Goal: Task Accomplishment & Management: Complete application form

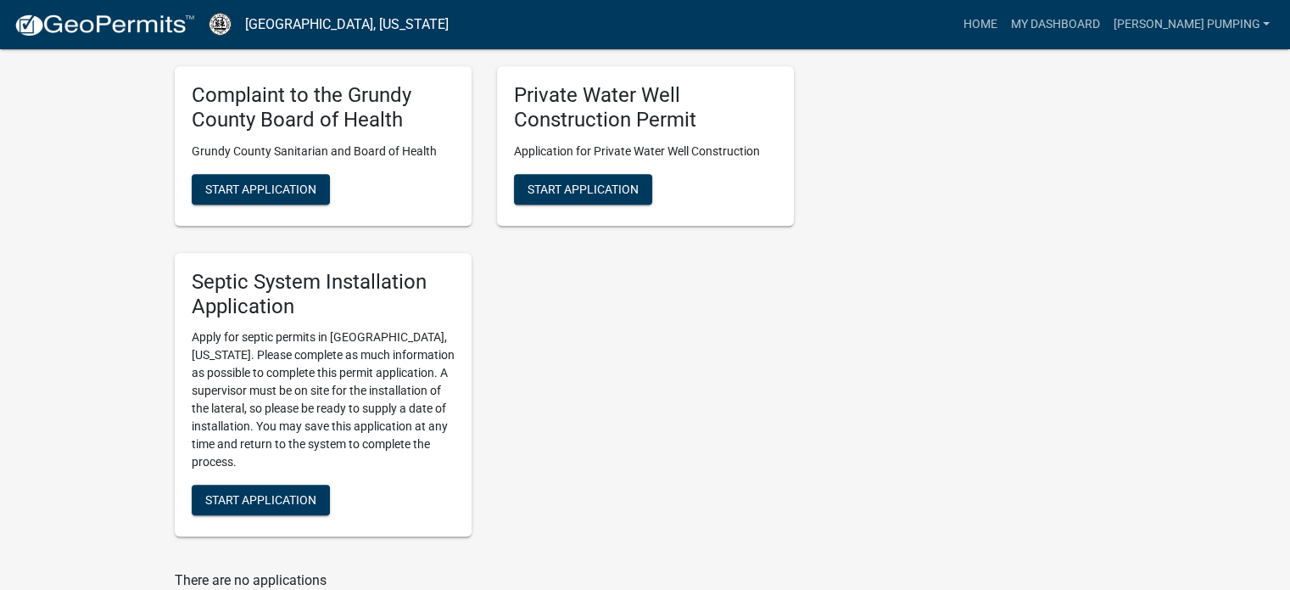
scroll to position [1357, 0]
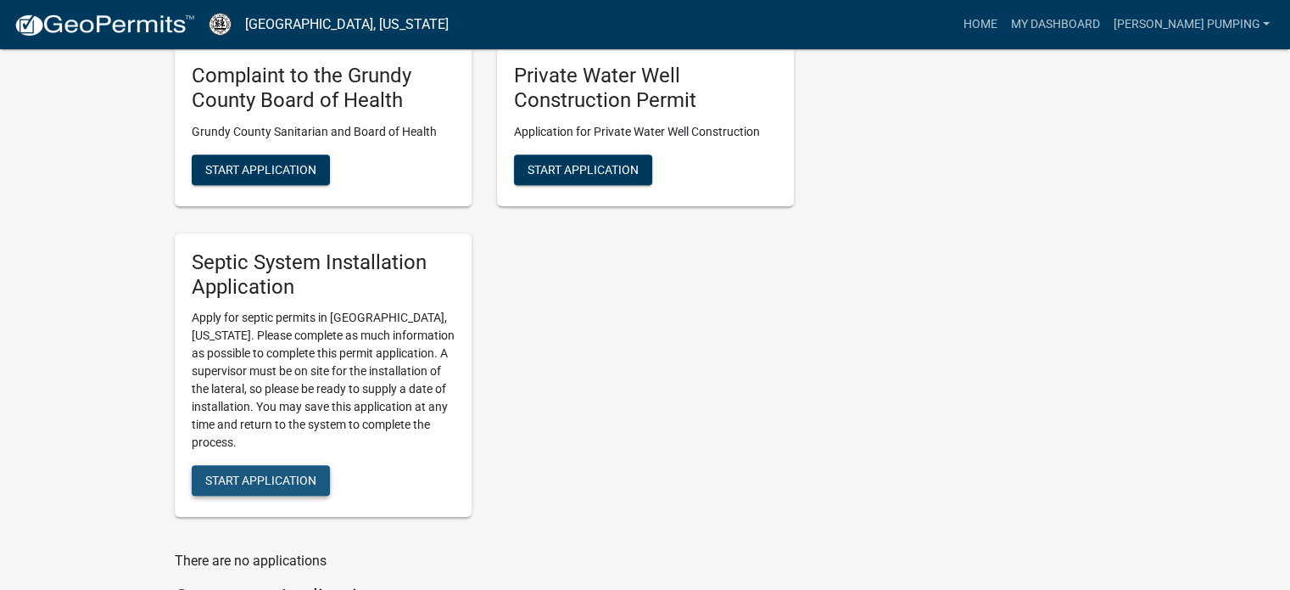
click at [268, 471] on button "Start Application" at bounding box center [261, 480] width 138 height 31
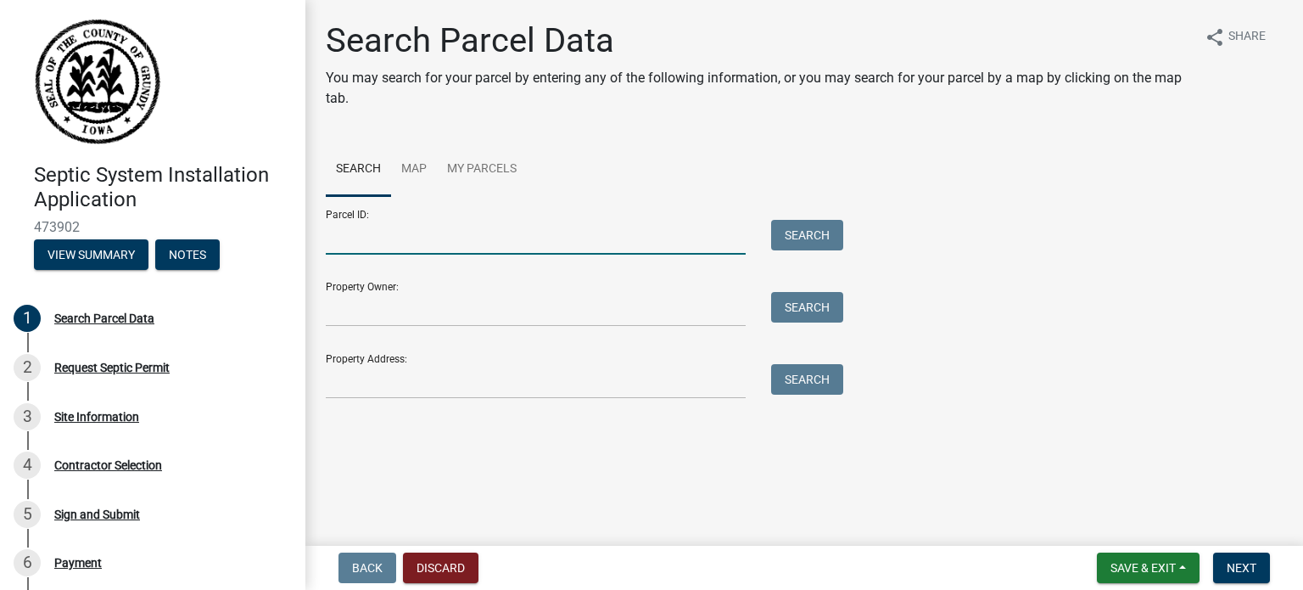
click at [394, 247] on input "Parcel ID:" at bounding box center [536, 237] width 420 height 35
type input "871511100002"
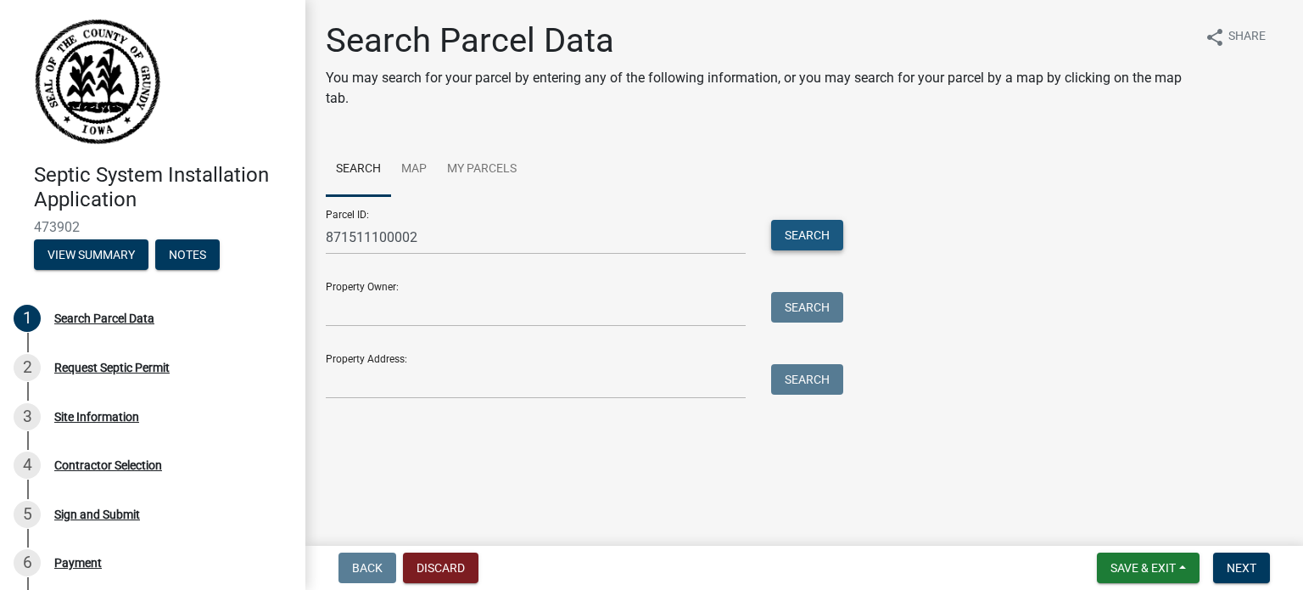
click at [818, 234] on button "Search" at bounding box center [807, 235] width 72 height 31
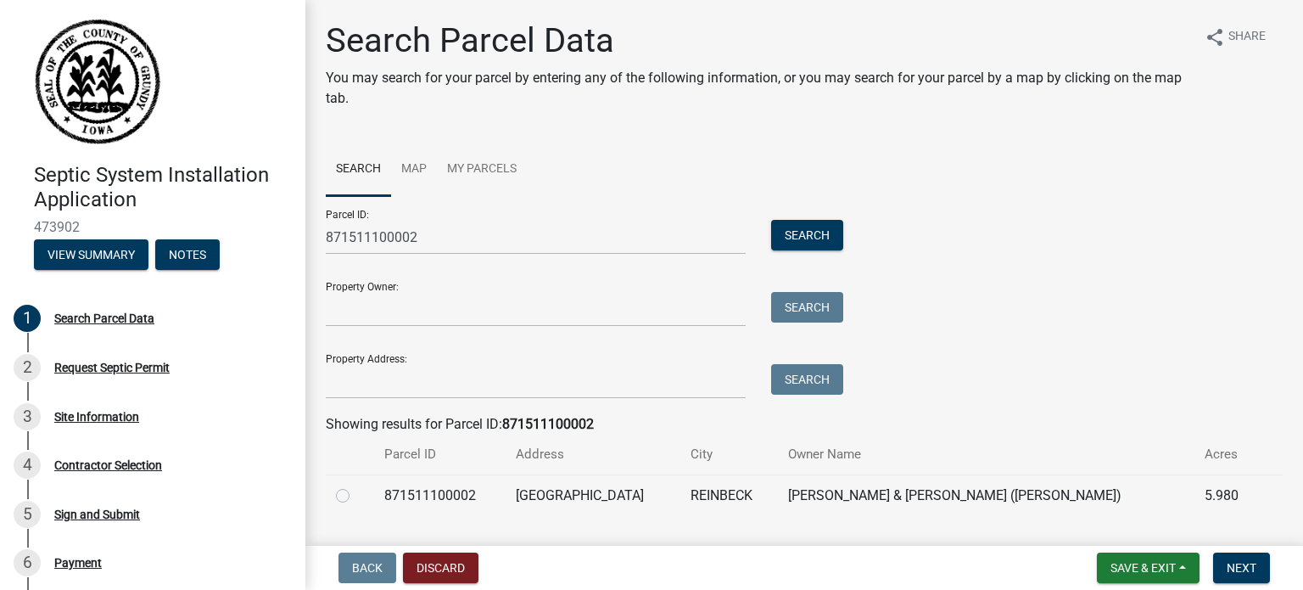
click at [356, 485] on label at bounding box center [356, 485] width 0 height 0
click at [356, 496] on input "radio" at bounding box center [361, 490] width 11 height 11
radio input "true"
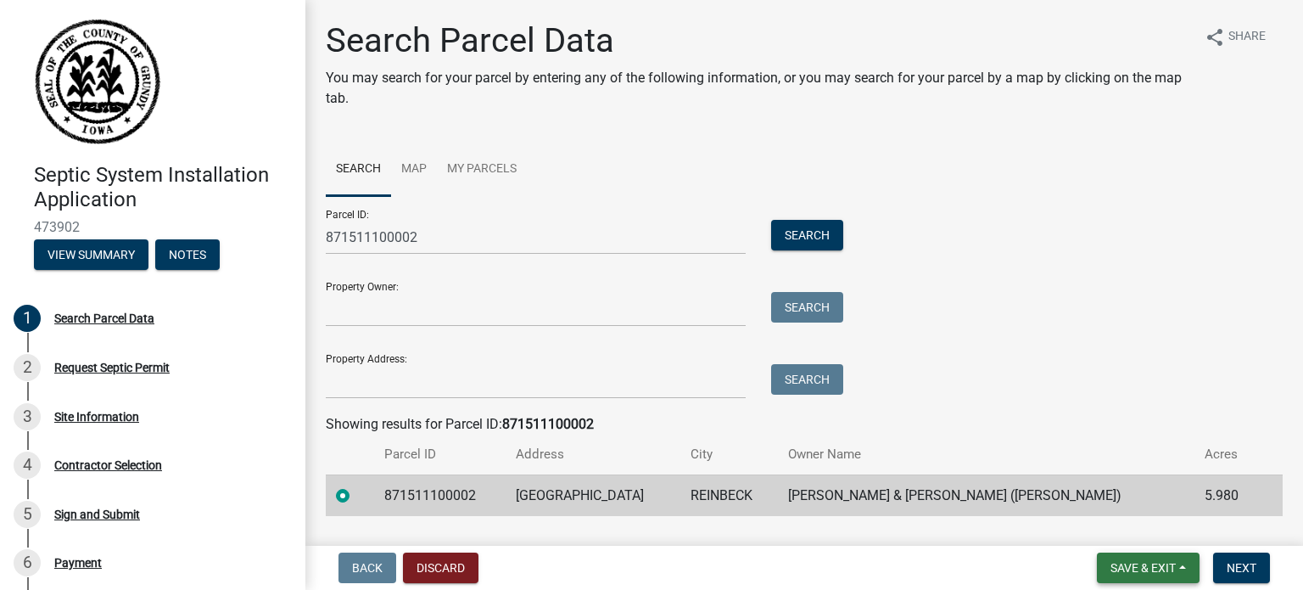
click at [1167, 571] on span "Save & Exit" at bounding box center [1142, 568] width 65 height 14
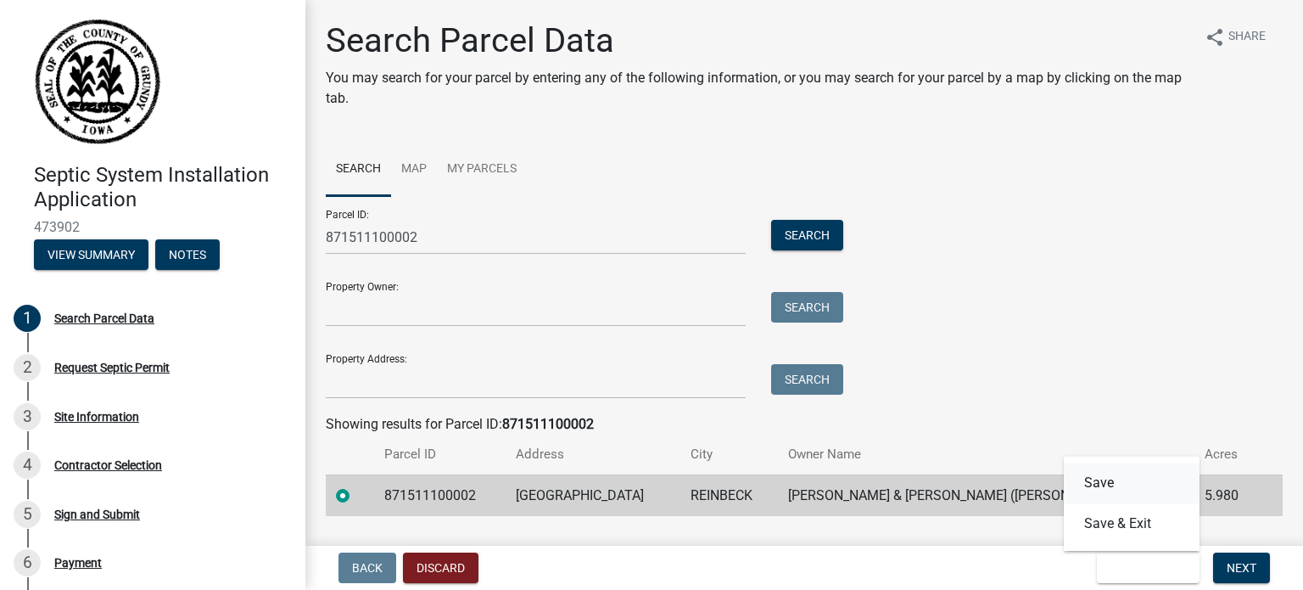
click at [1110, 492] on button "Save" at bounding box center [1132, 482] width 136 height 41
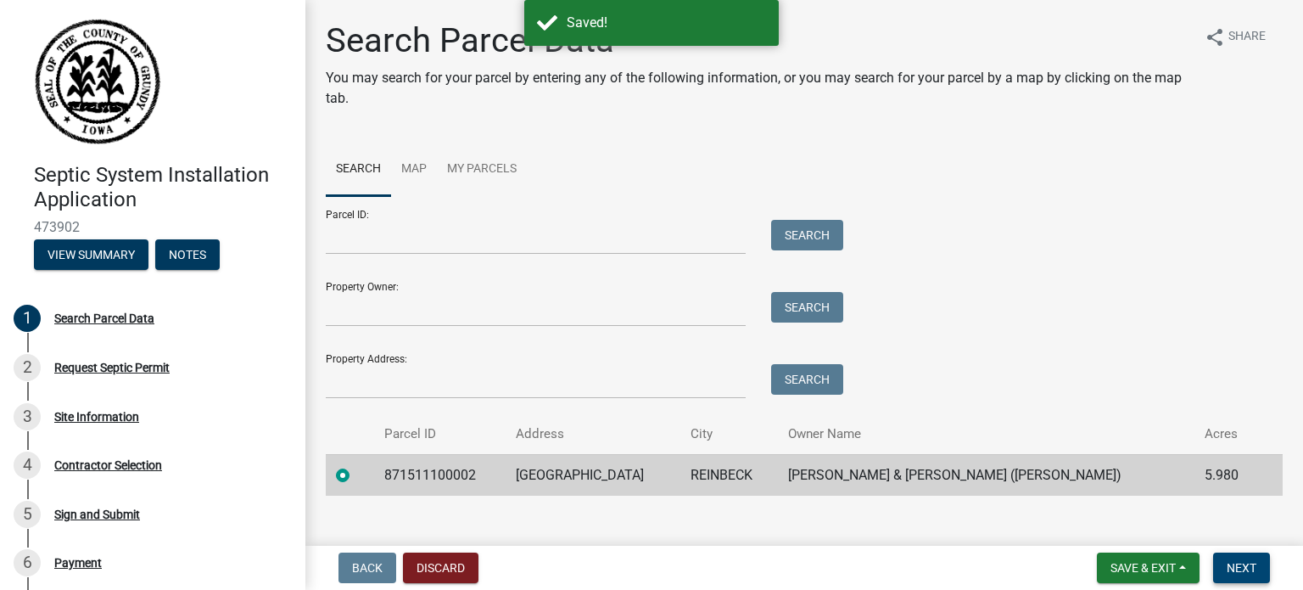
click at [1249, 573] on span "Next" at bounding box center [1242, 568] width 30 height 14
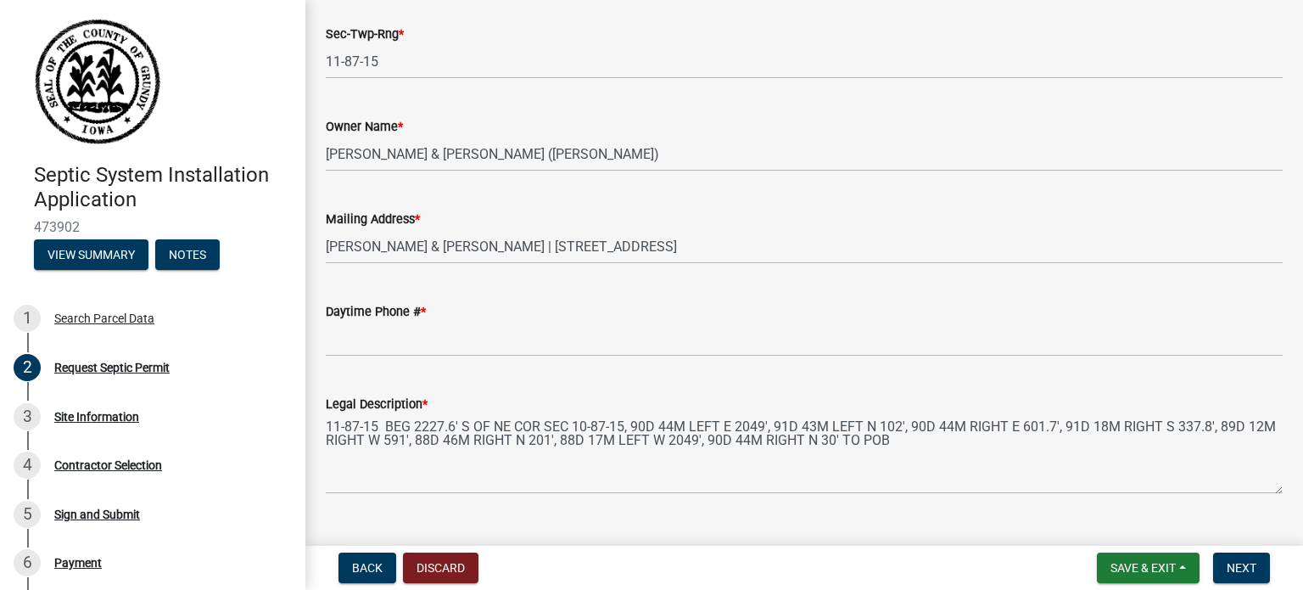
scroll to position [424, 0]
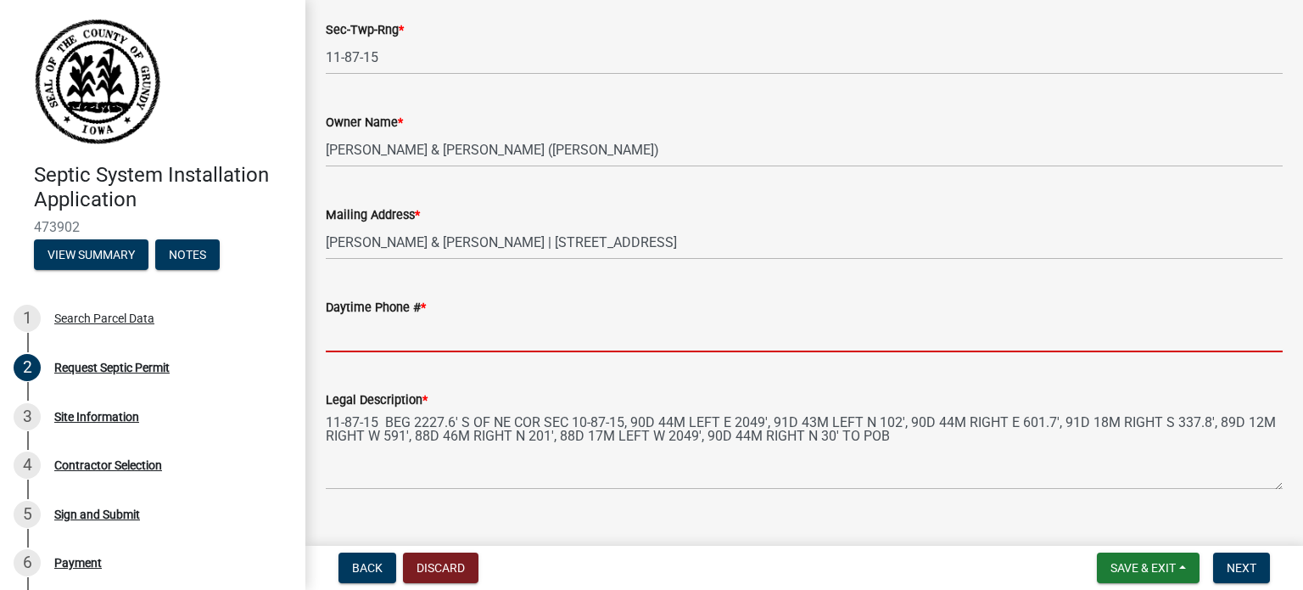
click at [428, 335] on input "Daytime Phone # *" at bounding box center [804, 334] width 957 height 35
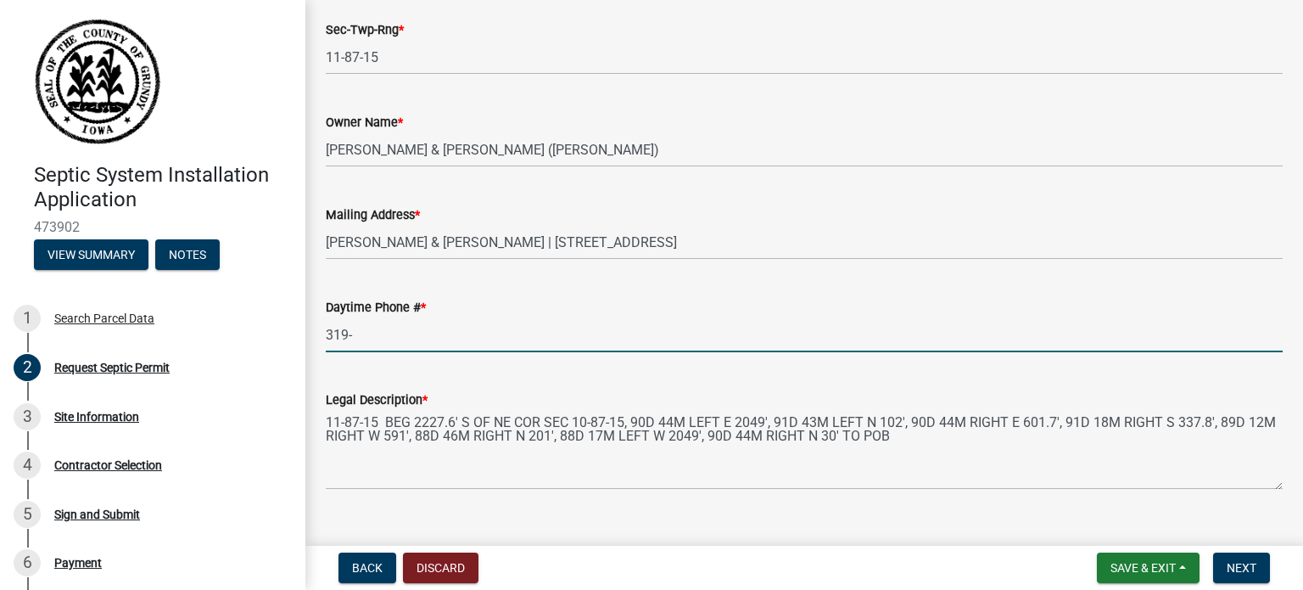
type input "3193456080"
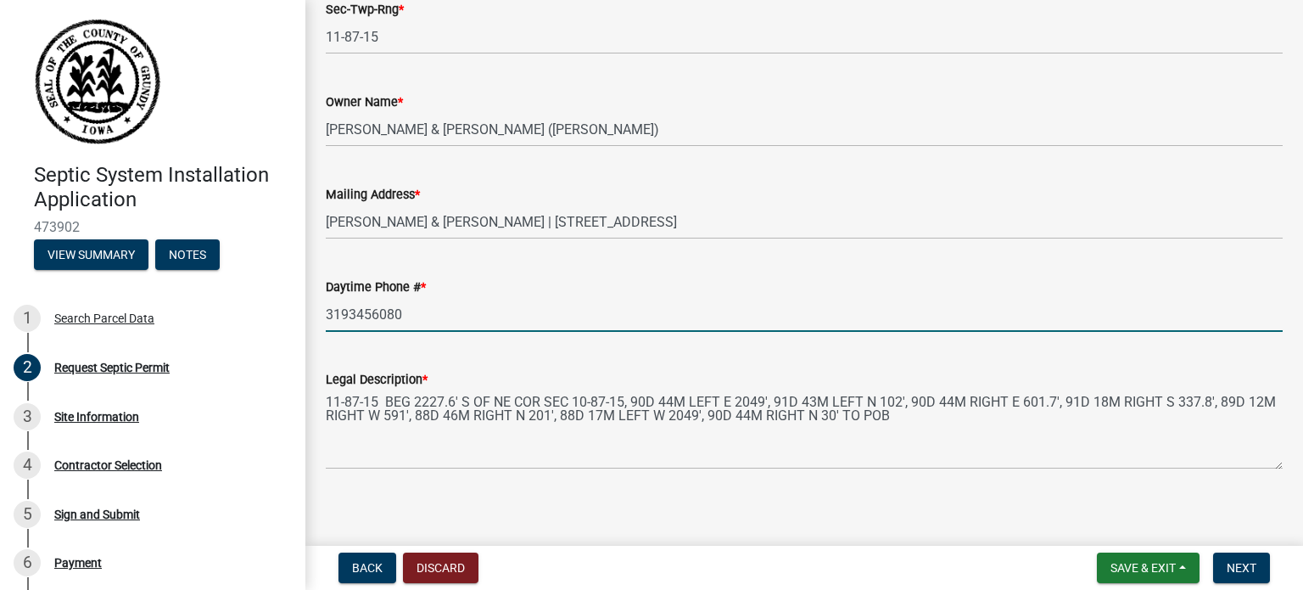
scroll to position [455, 0]
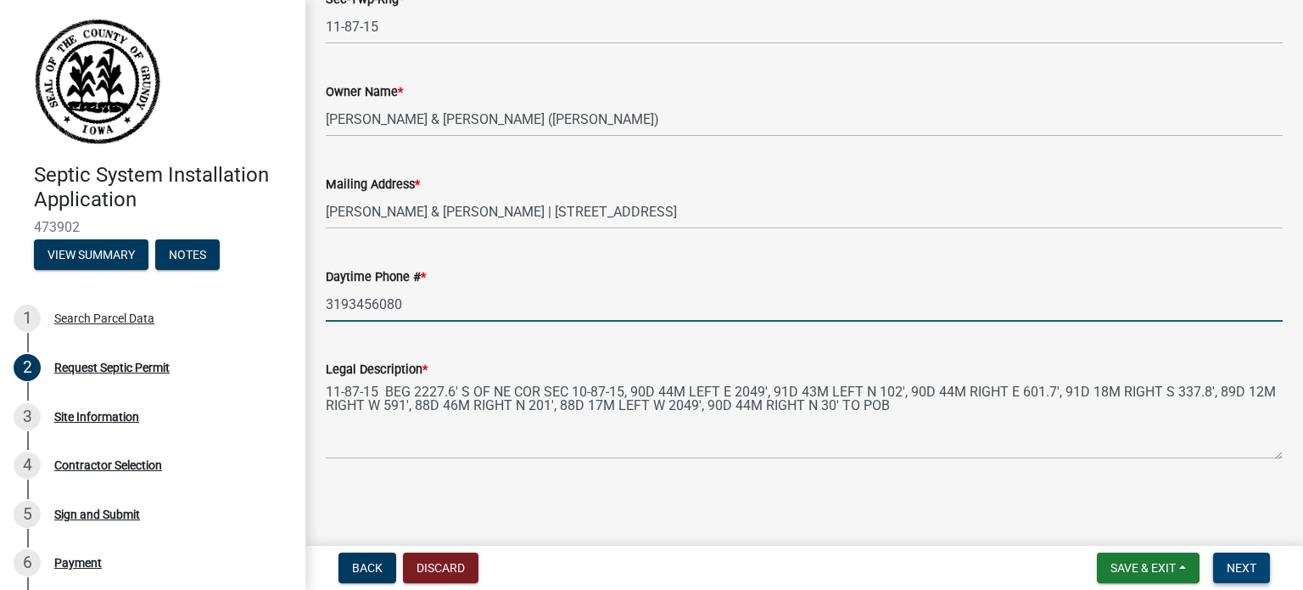
click at [1246, 576] on button "Next" at bounding box center [1241, 567] width 57 height 31
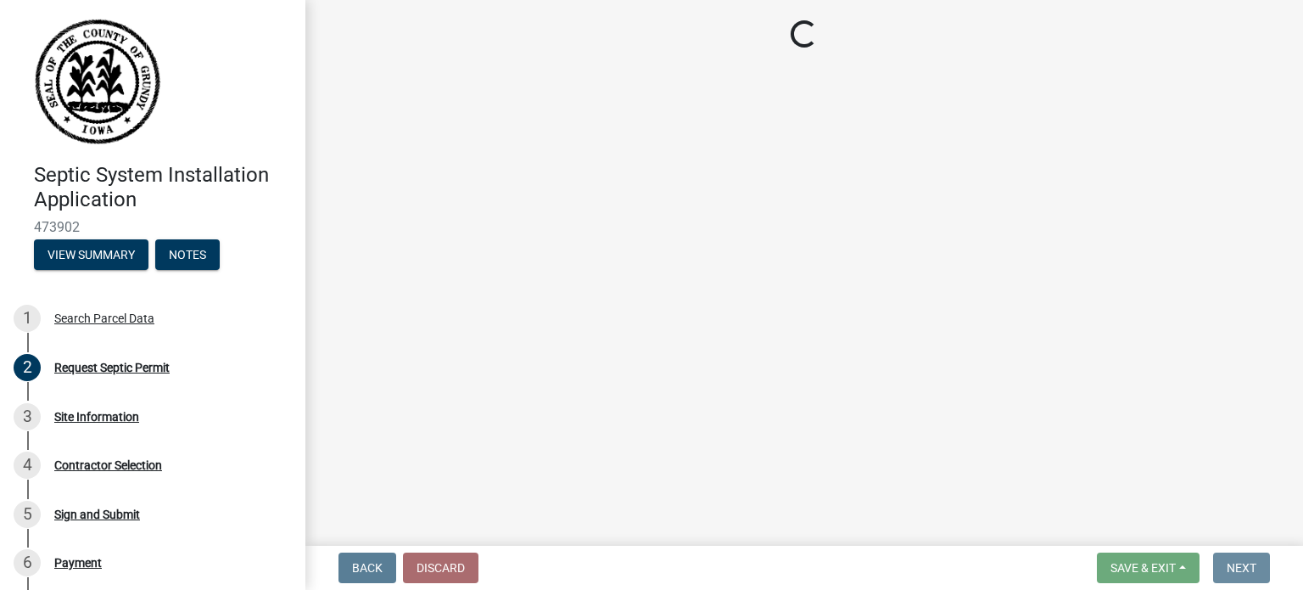
scroll to position [0, 0]
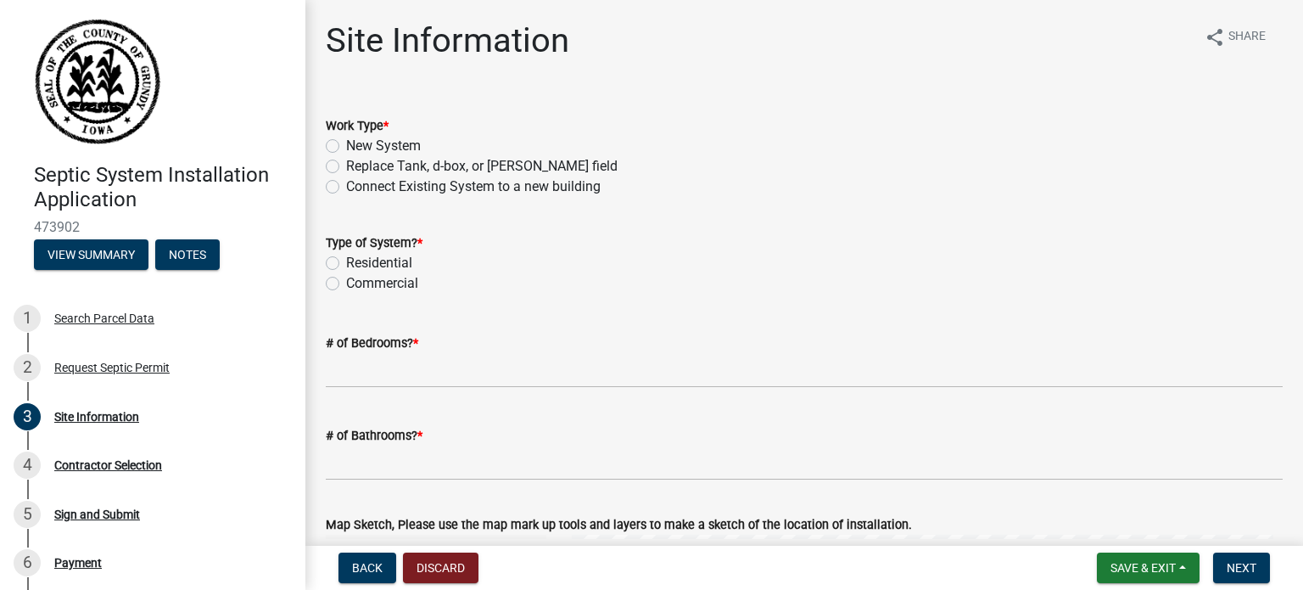
click at [346, 143] on label "New System" at bounding box center [383, 146] width 75 height 20
click at [346, 143] on input "New System" at bounding box center [351, 141] width 11 height 11
radio input "true"
click at [346, 264] on label "Residential" at bounding box center [379, 263] width 66 height 20
click at [346, 264] on input "Residential" at bounding box center [351, 258] width 11 height 11
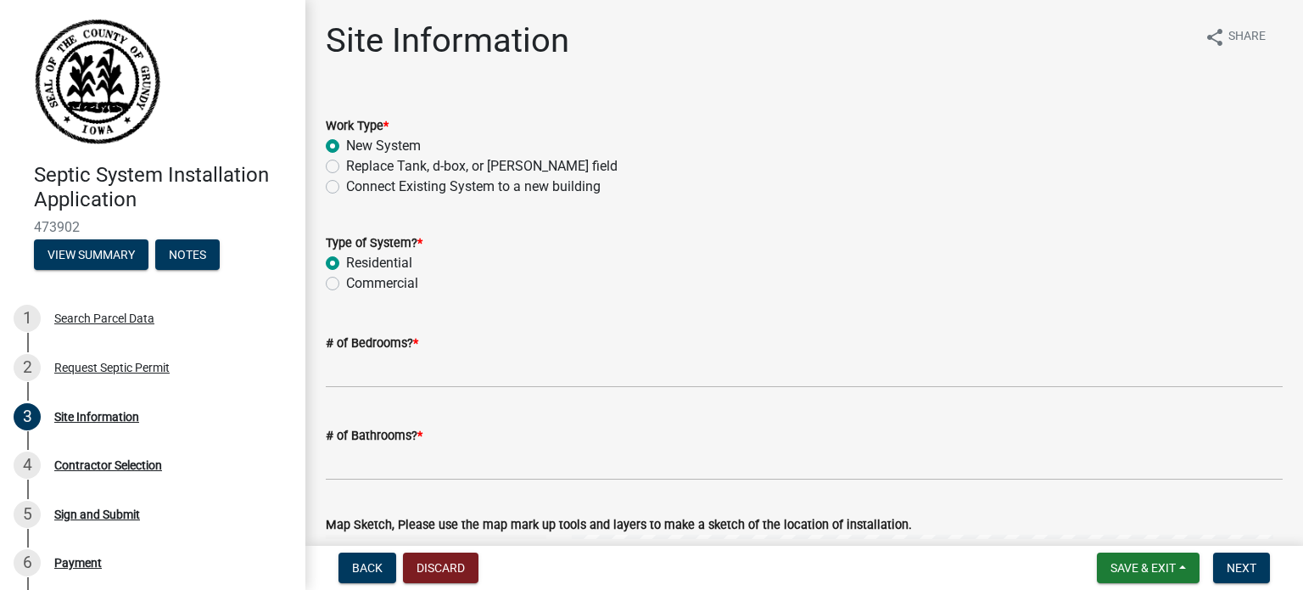
radio input "true"
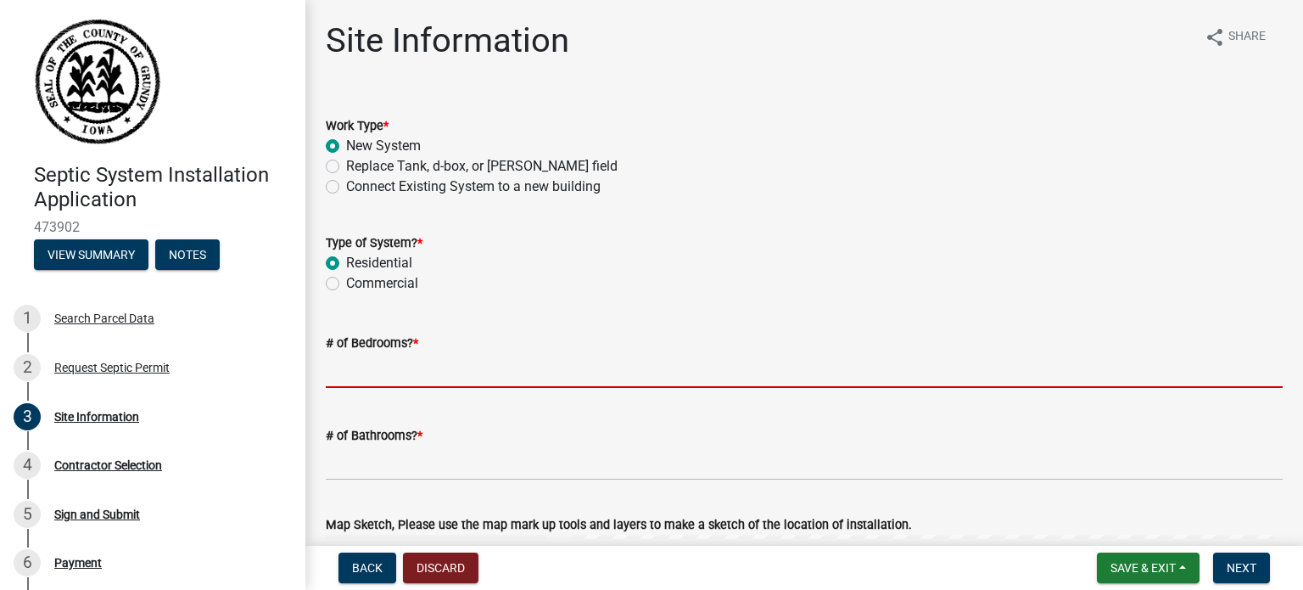
click at [386, 373] on input "# of Bedrooms? *" at bounding box center [804, 370] width 957 height 35
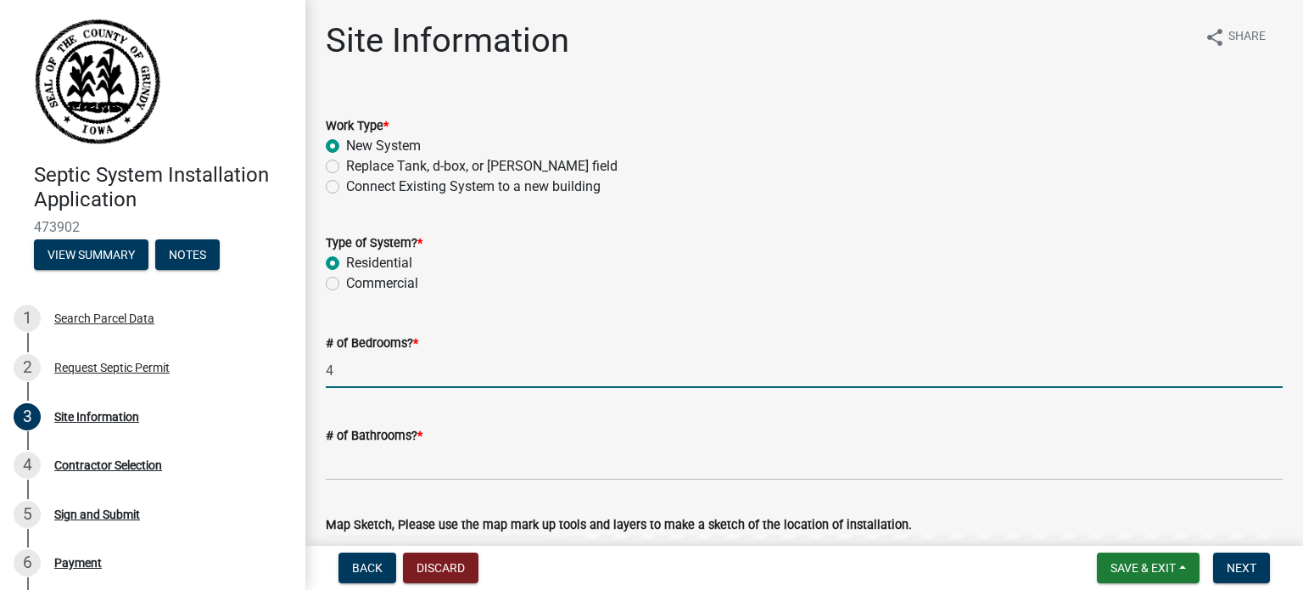
type input "4"
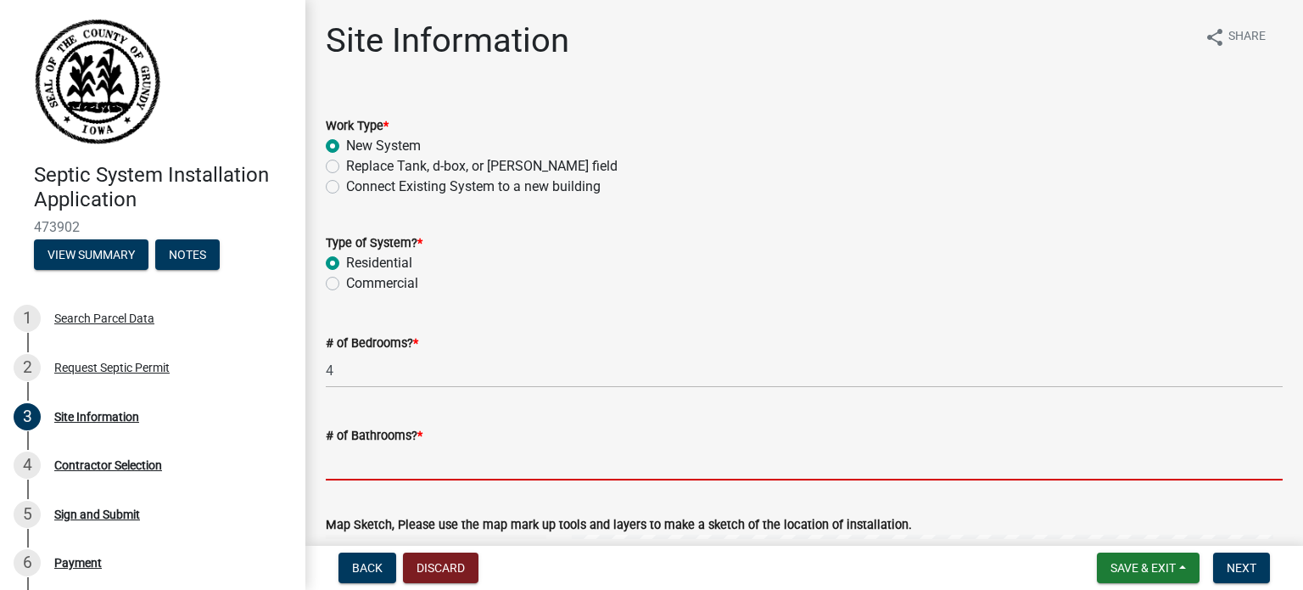
click at [368, 469] on input "# of Bathrooms? *" at bounding box center [804, 462] width 957 height 35
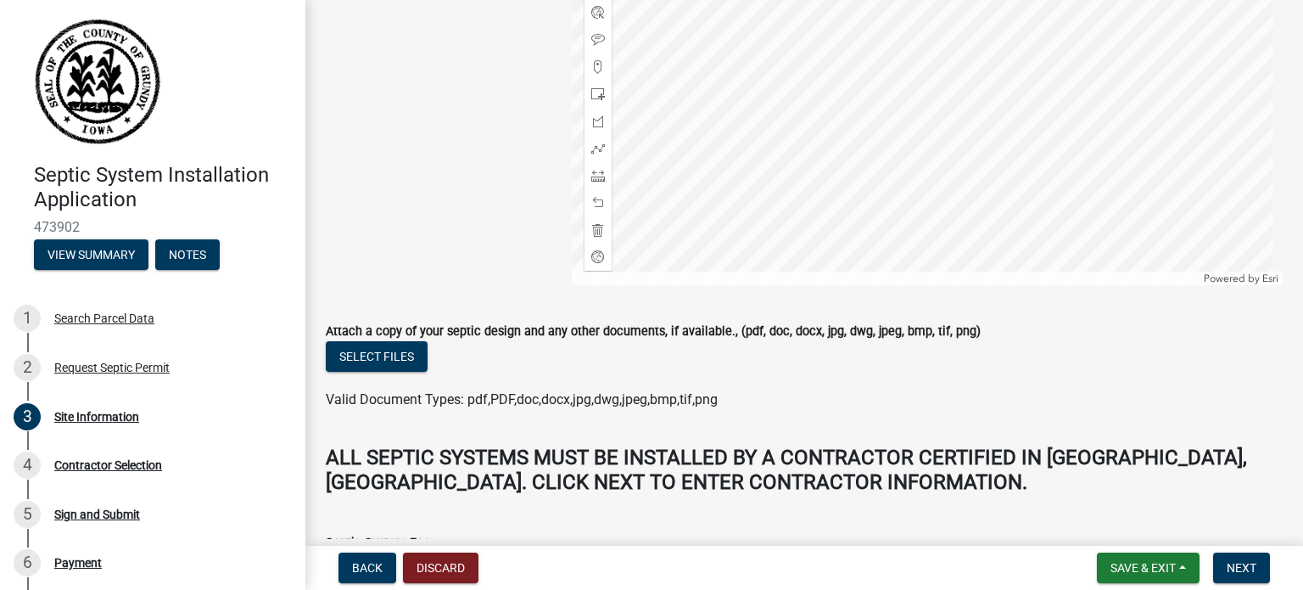
scroll to position [679, 0]
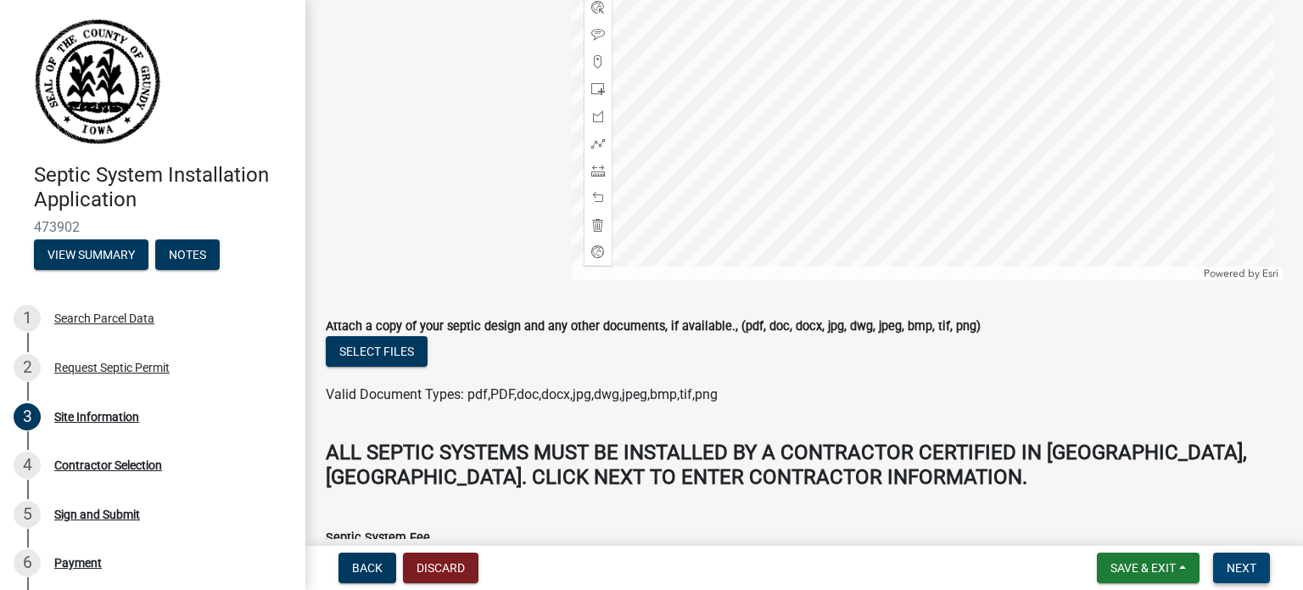
type input "2"
click at [1230, 572] on span "Next" at bounding box center [1242, 568] width 30 height 14
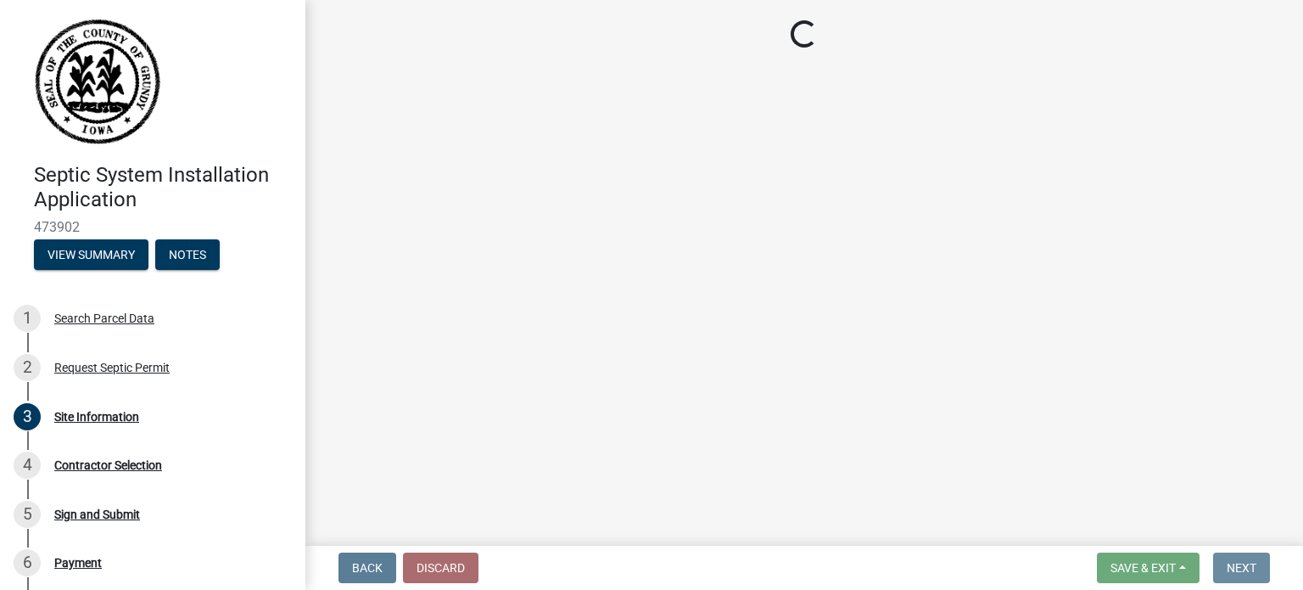
scroll to position [0, 0]
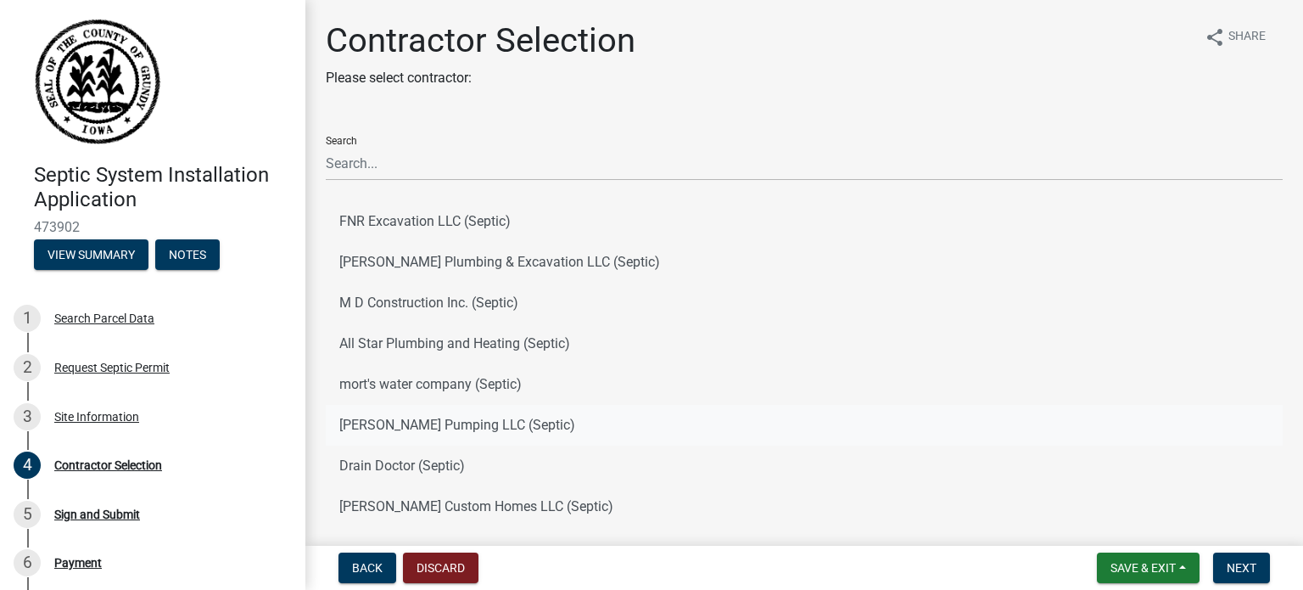
click at [405, 427] on button "[PERSON_NAME] Pumping LLC (Septic)" at bounding box center [804, 425] width 957 height 41
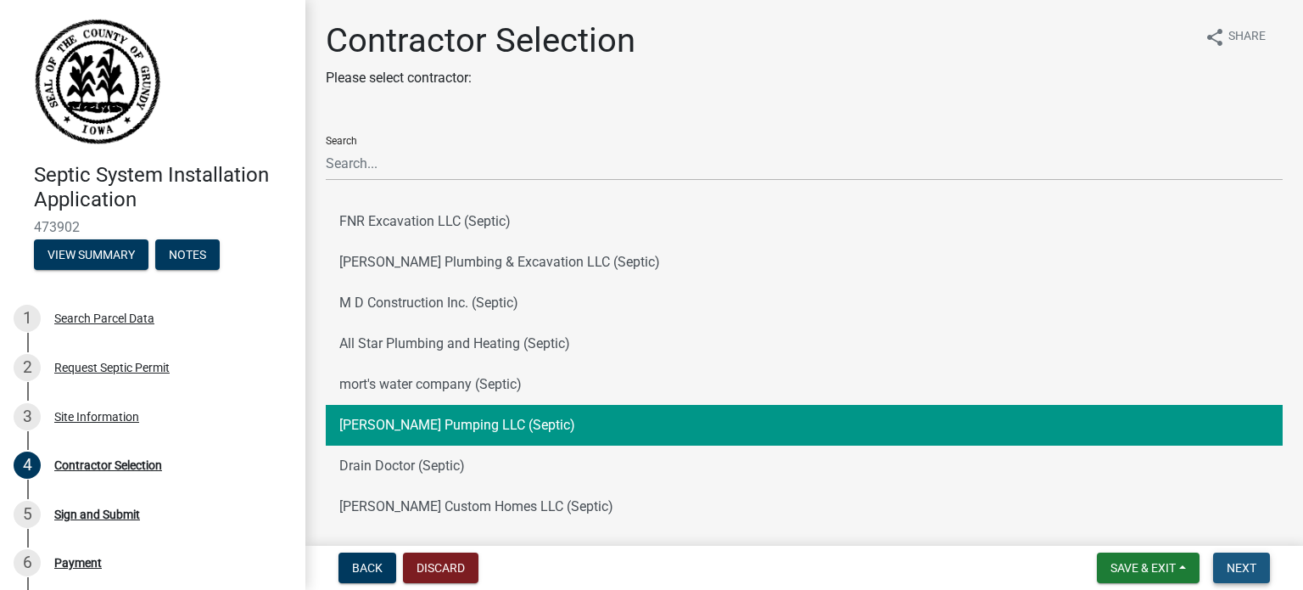
click at [1235, 568] on span "Next" at bounding box center [1242, 568] width 30 height 14
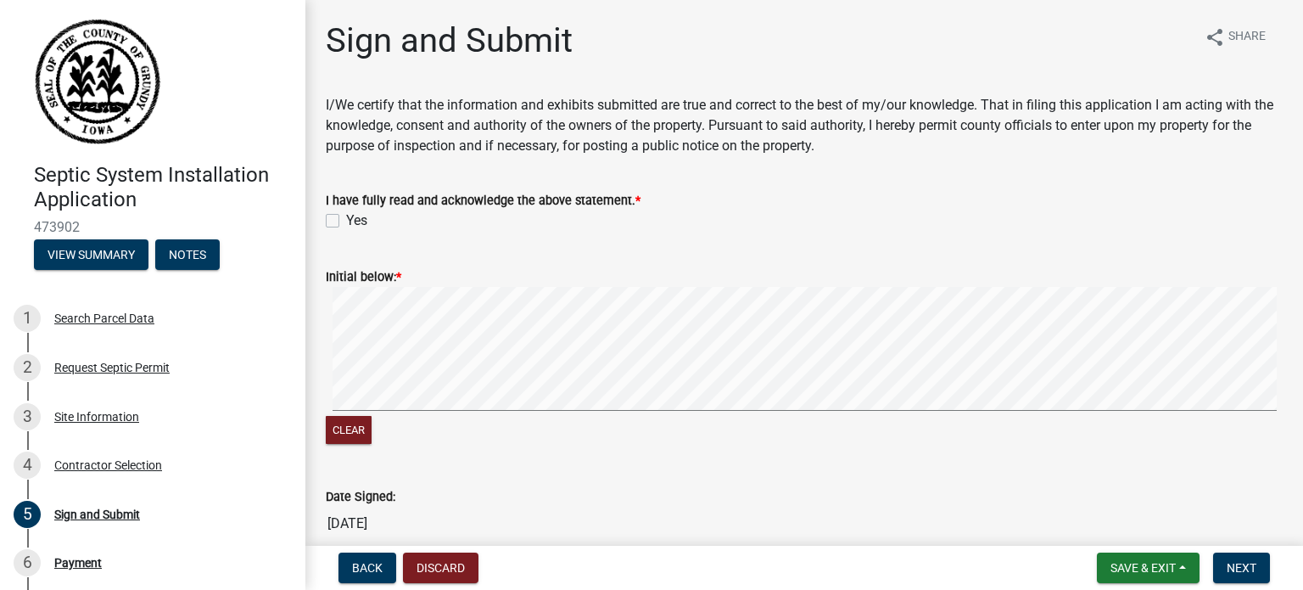
click at [346, 217] on label "Yes" at bounding box center [356, 220] width 21 height 20
click at [346, 217] on input "Yes" at bounding box center [351, 215] width 11 height 11
checkbox input "true"
click at [1235, 572] on span "Next" at bounding box center [1242, 568] width 30 height 14
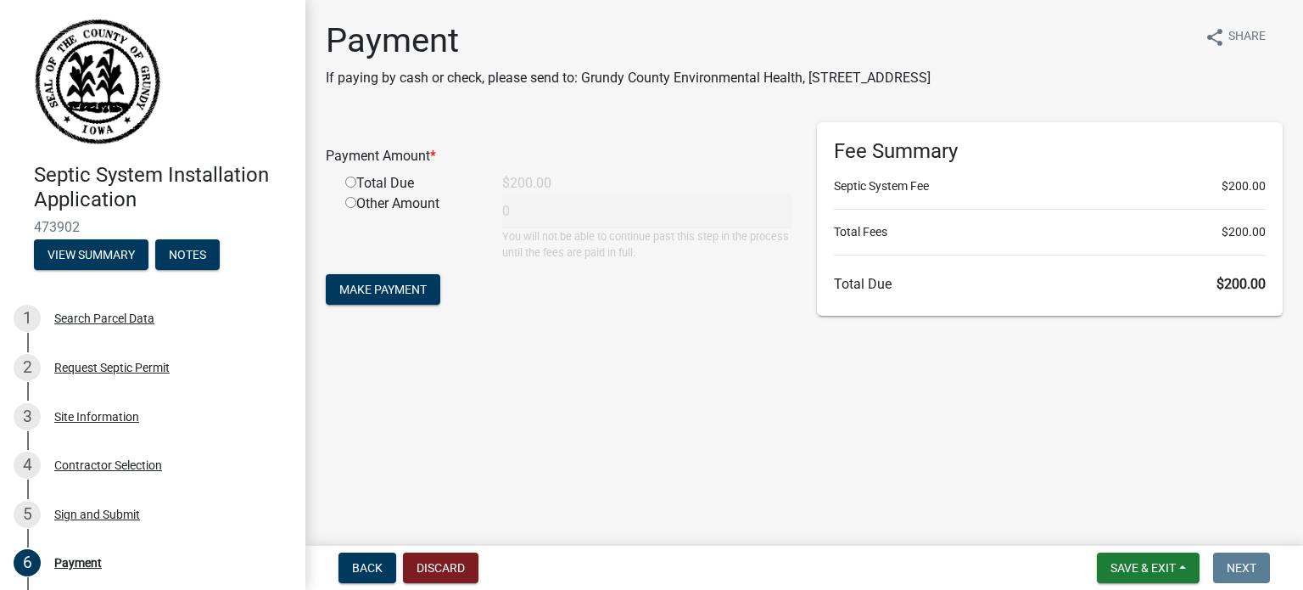
click at [349, 183] on input "radio" at bounding box center [350, 181] width 11 height 11
radio input "true"
type input "200"
click at [394, 295] on span "Make Payment" at bounding box center [382, 289] width 87 height 14
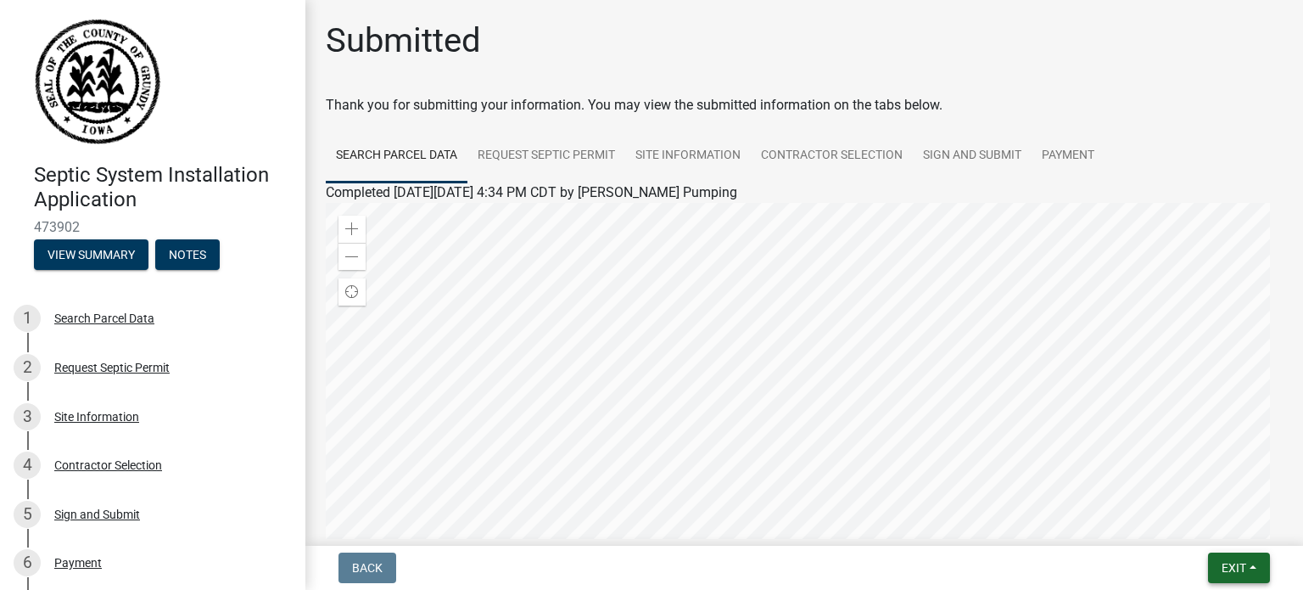
click at [1229, 569] on span "Exit" at bounding box center [1234, 568] width 25 height 14
click at [1239, 571] on span "Exit" at bounding box center [1234, 568] width 25 height 14
click at [1200, 522] on button "Save & Exit" at bounding box center [1203, 523] width 136 height 41
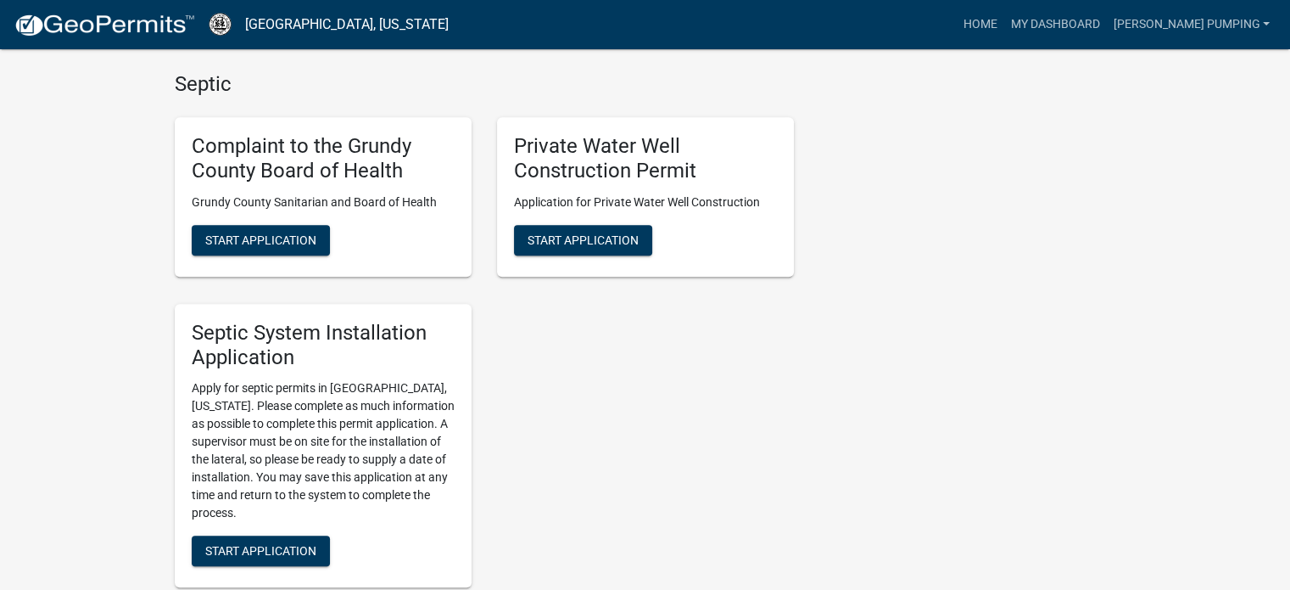
scroll to position [1357, 0]
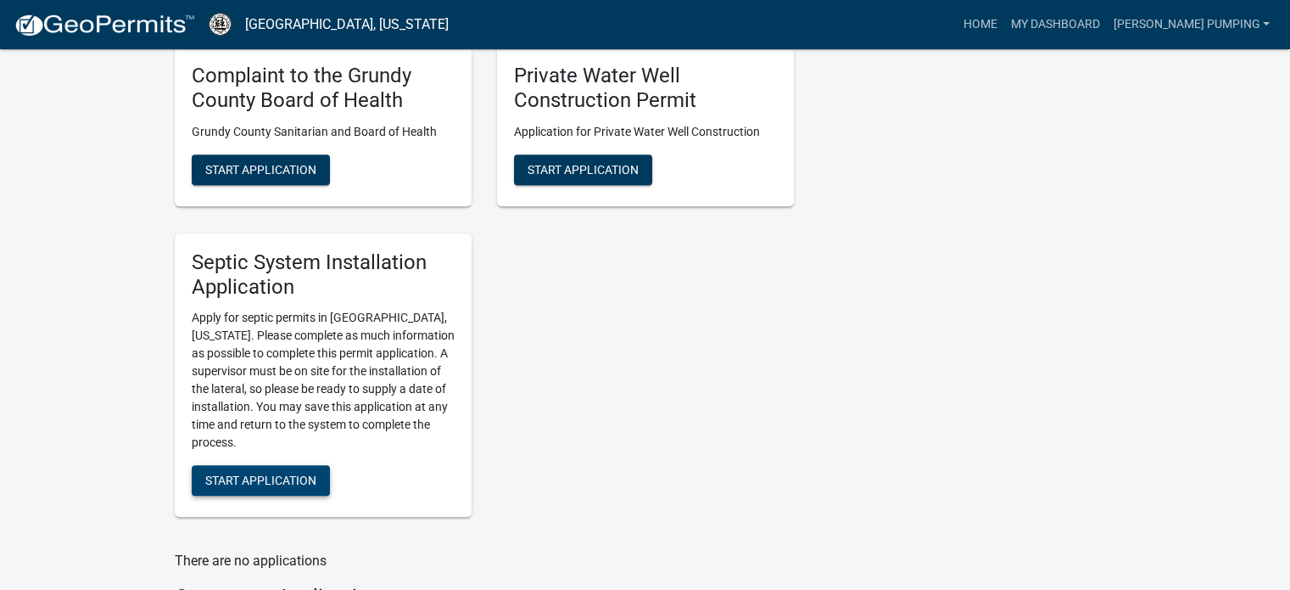
click at [302, 476] on span "Start Application" at bounding box center [260, 480] width 111 height 14
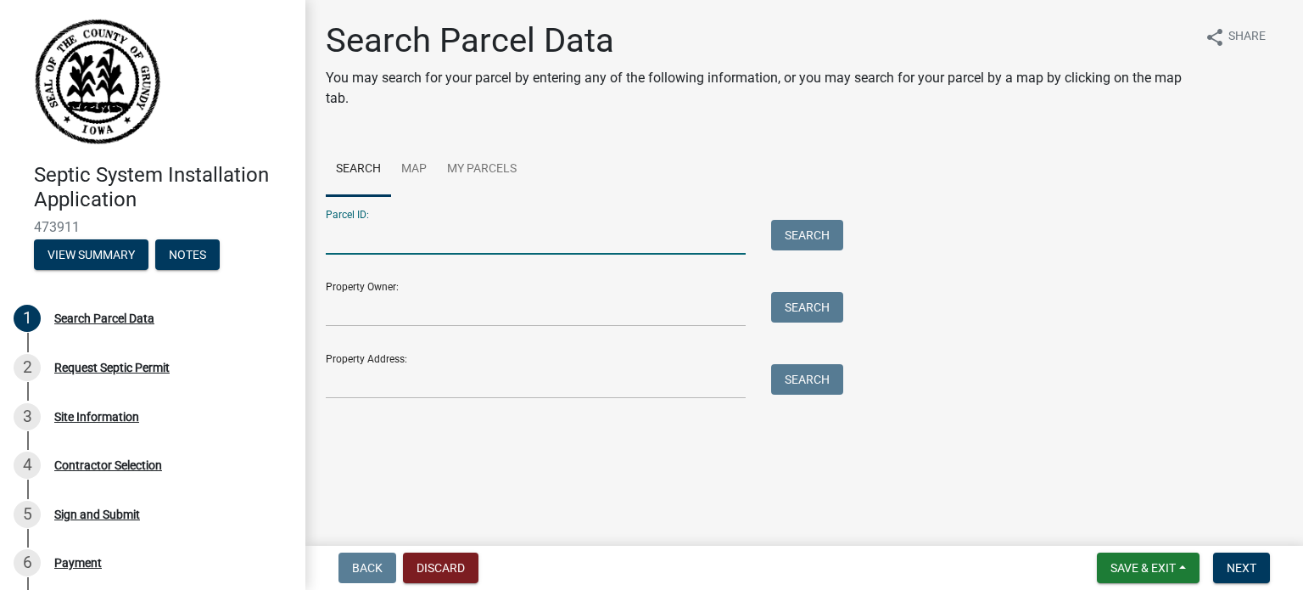
click at [364, 248] on input "Parcel ID:" at bounding box center [536, 237] width 420 height 35
type input "881624300001"
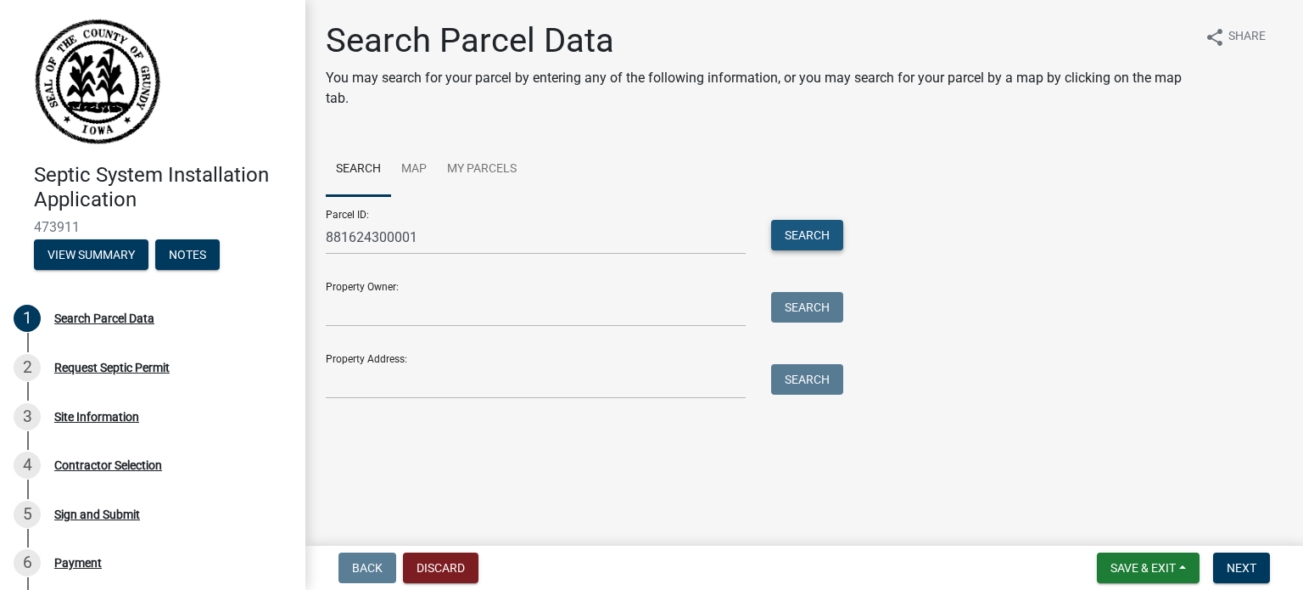
click at [808, 237] on button "Search" at bounding box center [807, 235] width 72 height 31
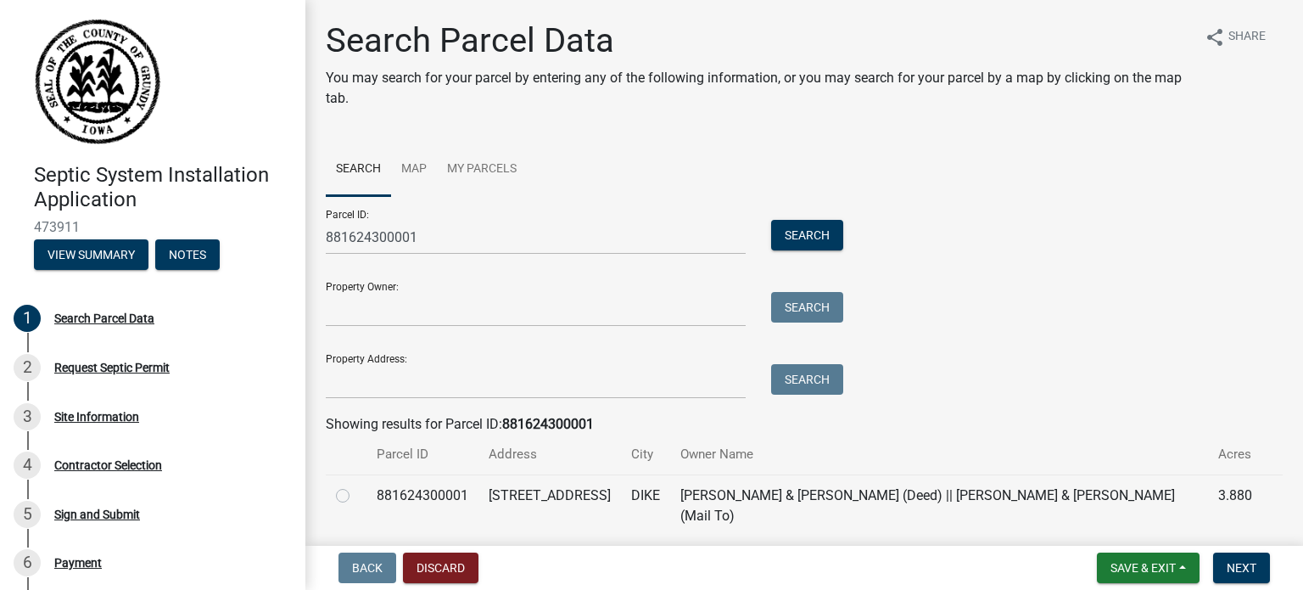
click at [356, 485] on label at bounding box center [356, 485] width 0 height 0
click at [356, 496] on input "radio" at bounding box center [361, 490] width 11 height 11
radio input "true"
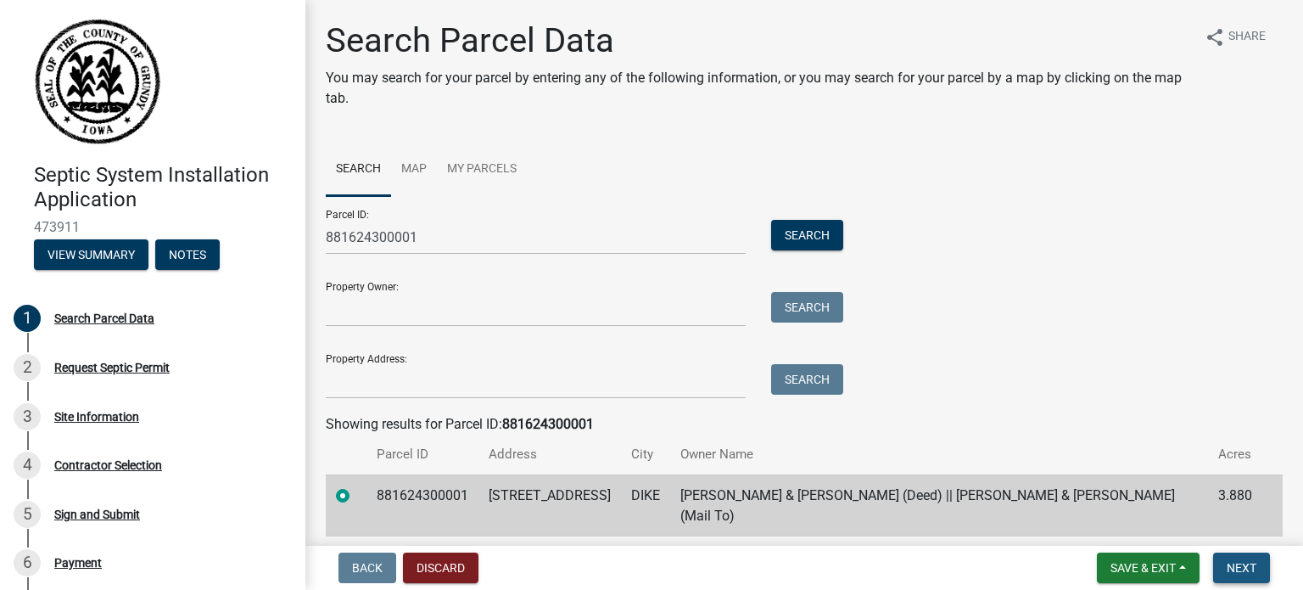
click at [1239, 566] on span "Next" at bounding box center [1242, 568] width 30 height 14
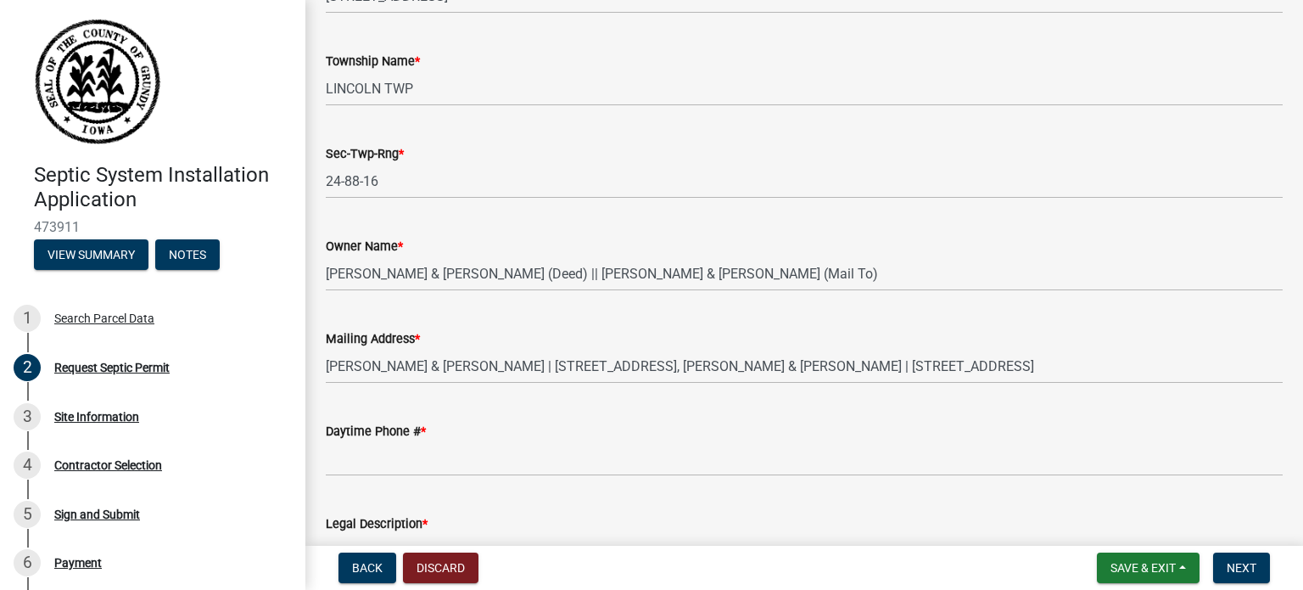
scroll to position [339, 0]
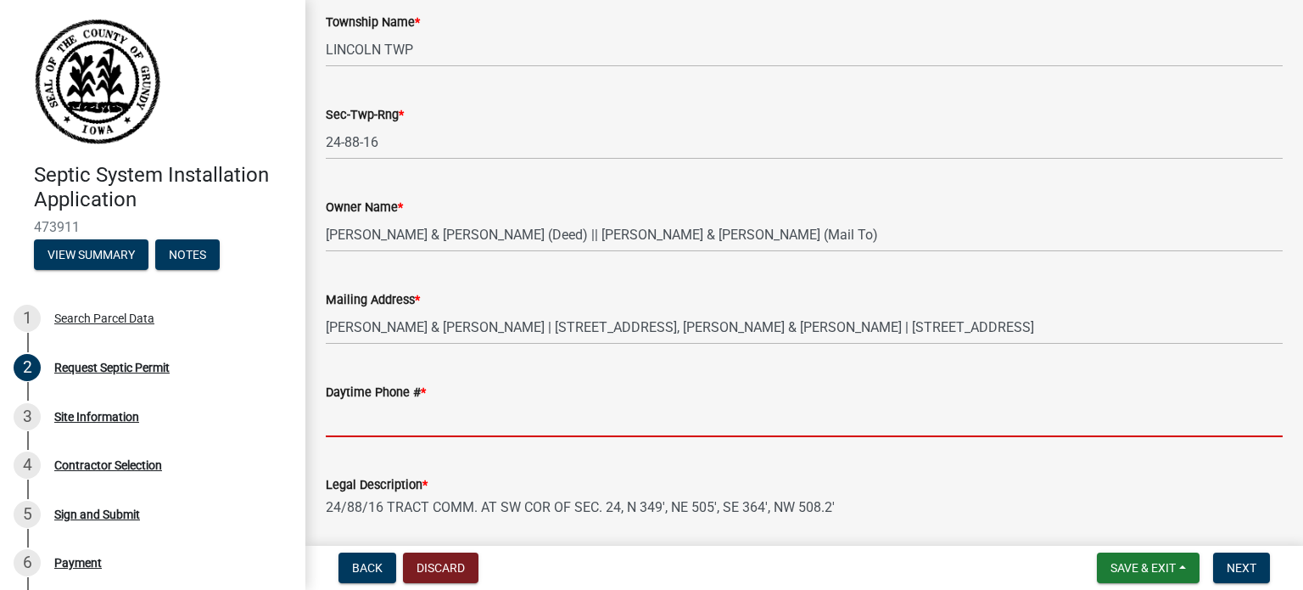
click at [372, 423] on input "Daytime Phone # *" at bounding box center [804, 419] width 957 height 35
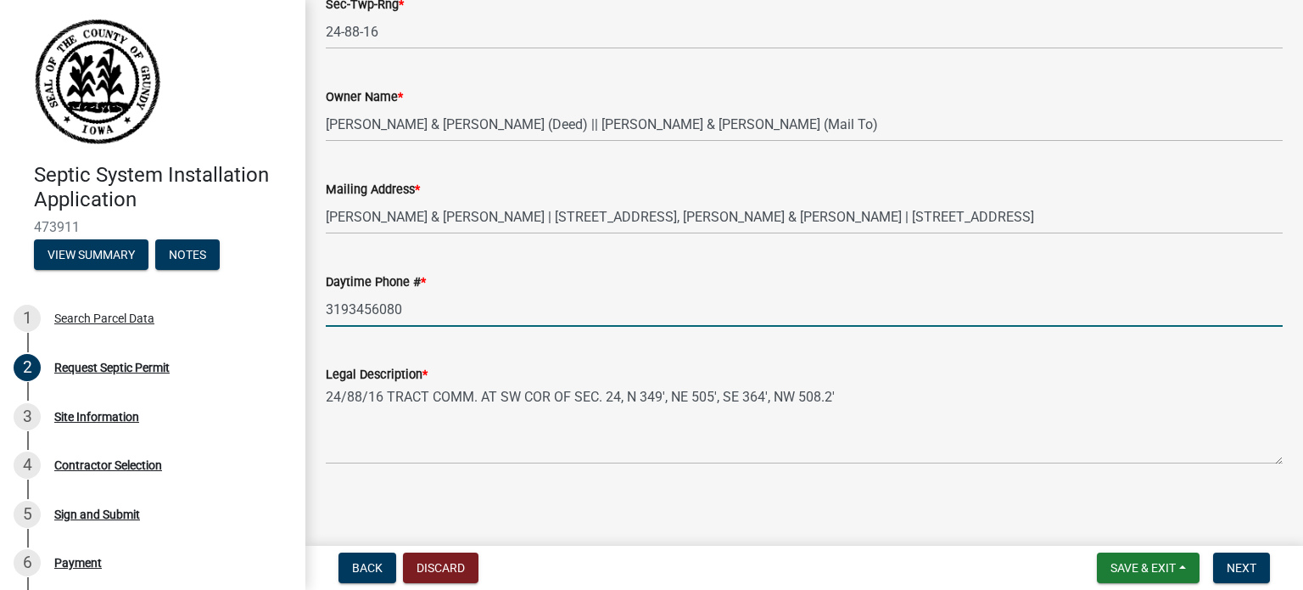
scroll to position [455, 0]
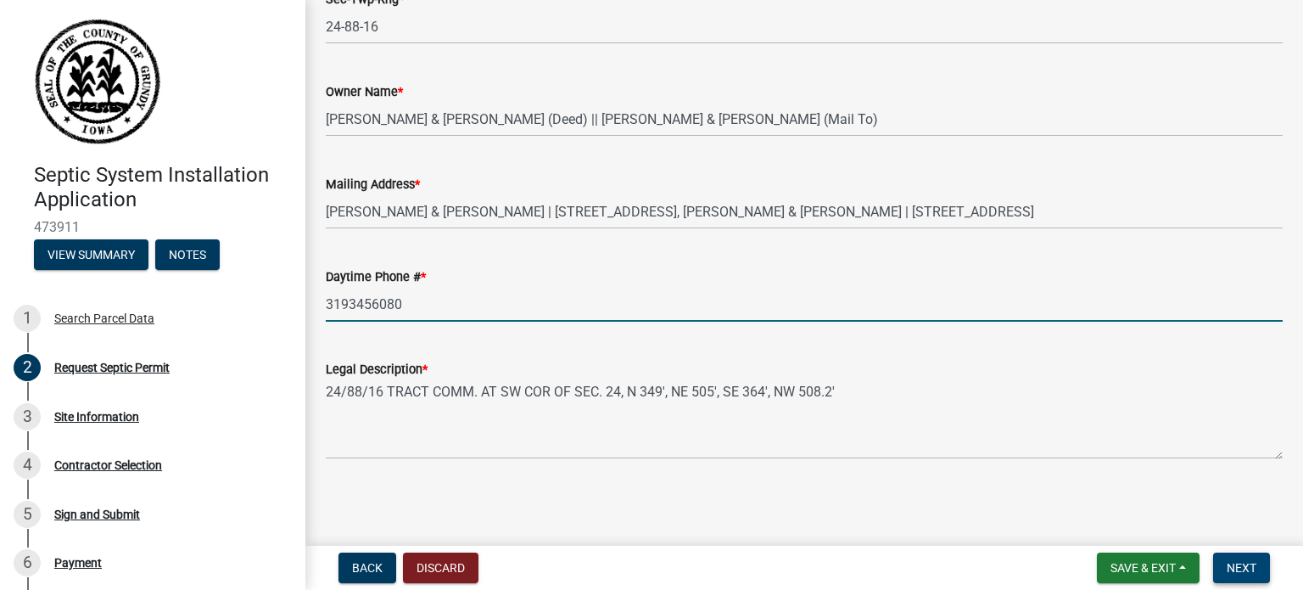
type input "3193456080"
click at [1244, 572] on span "Next" at bounding box center [1242, 568] width 30 height 14
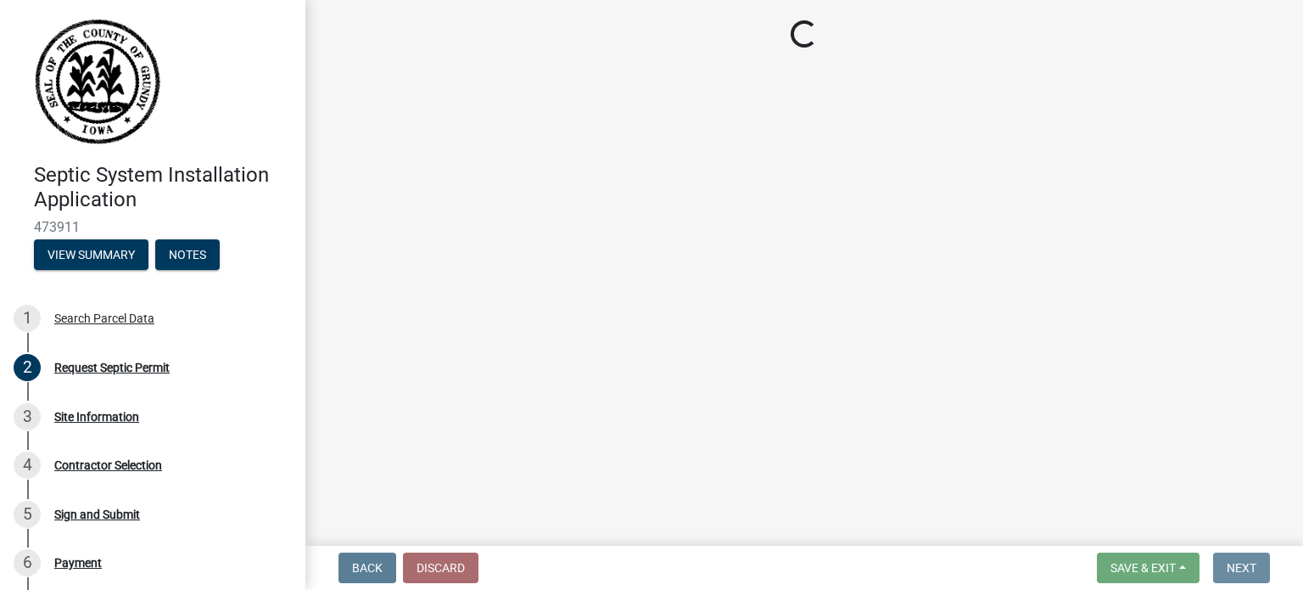
scroll to position [0, 0]
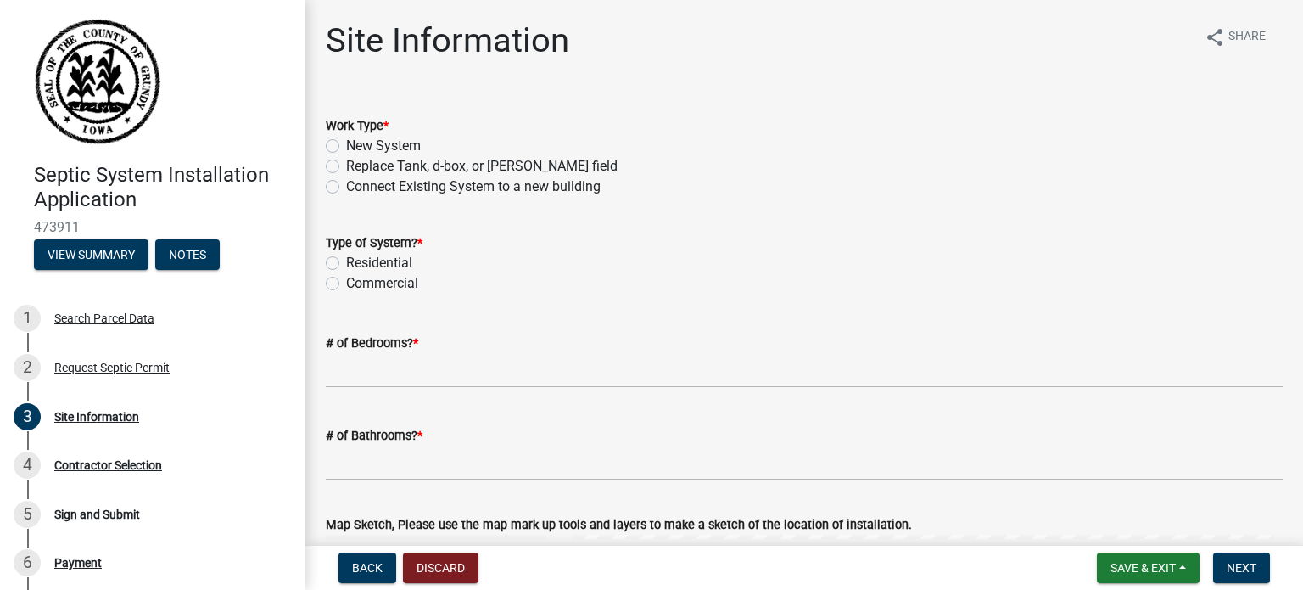
click at [346, 146] on label "New System" at bounding box center [383, 146] width 75 height 20
click at [346, 146] on input "New System" at bounding box center [351, 141] width 11 height 11
radio input "true"
click at [346, 264] on label "Residential" at bounding box center [379, 263] width 66 height 20
click at [346, 264] on input "Residential" at bounding box center [351, 258] width 11 height 11
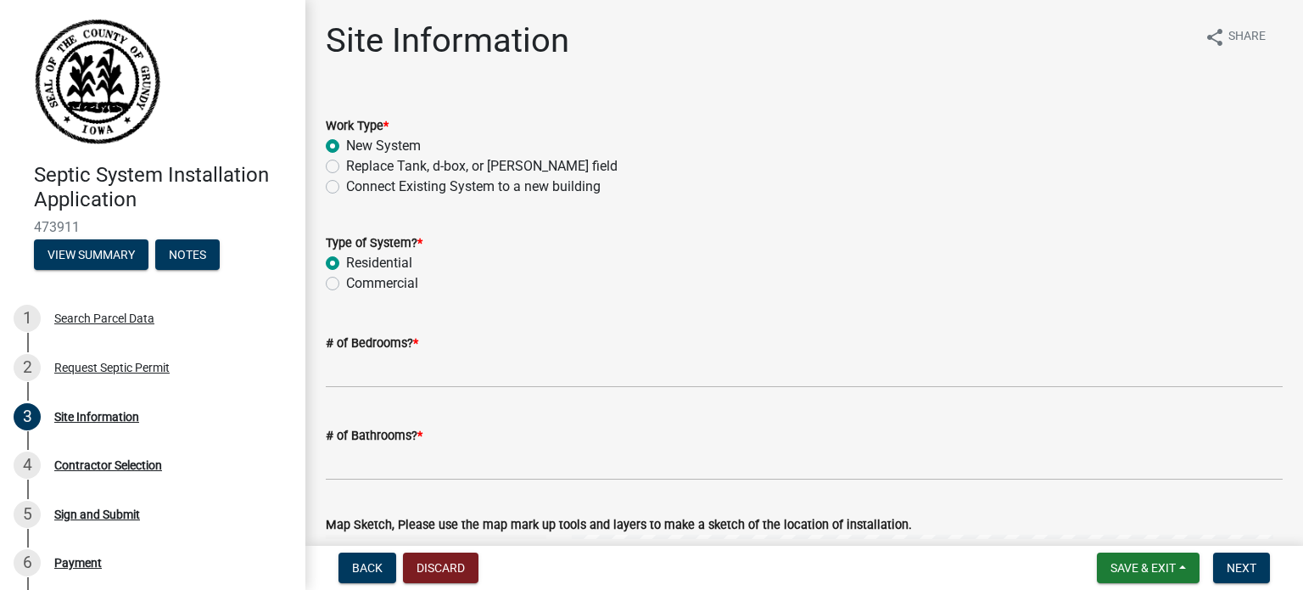
radio input "true"
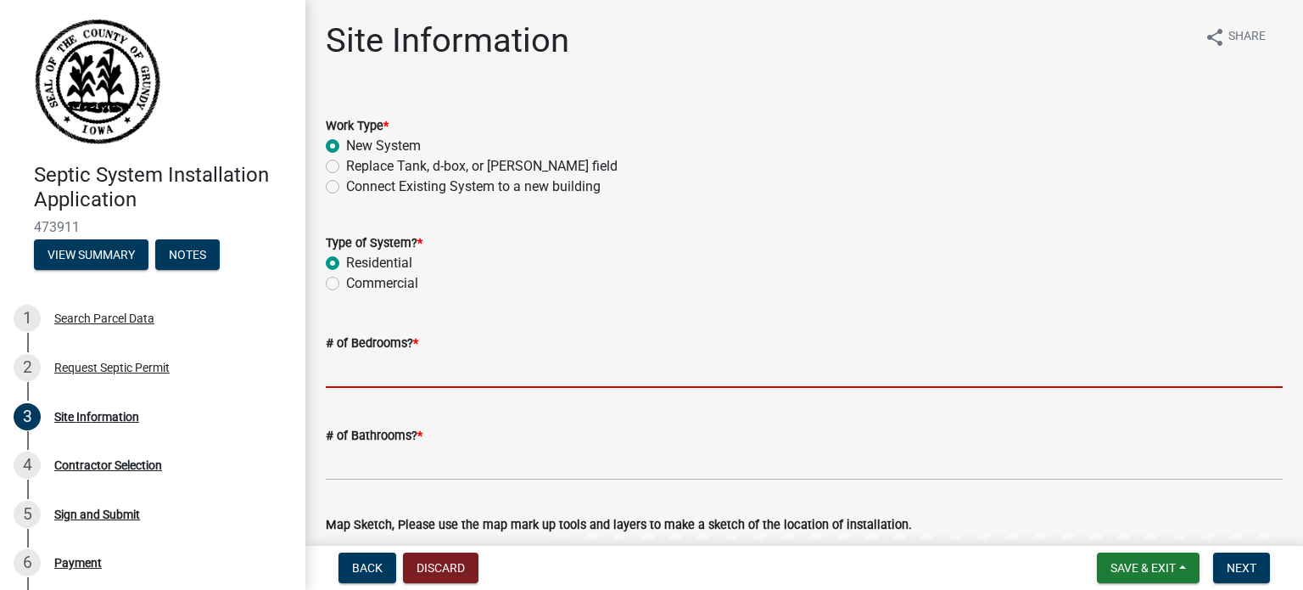
click at [391, 374] on input "# of Bedrooms? *" at bounding box center [804, 370] width 957 height 35
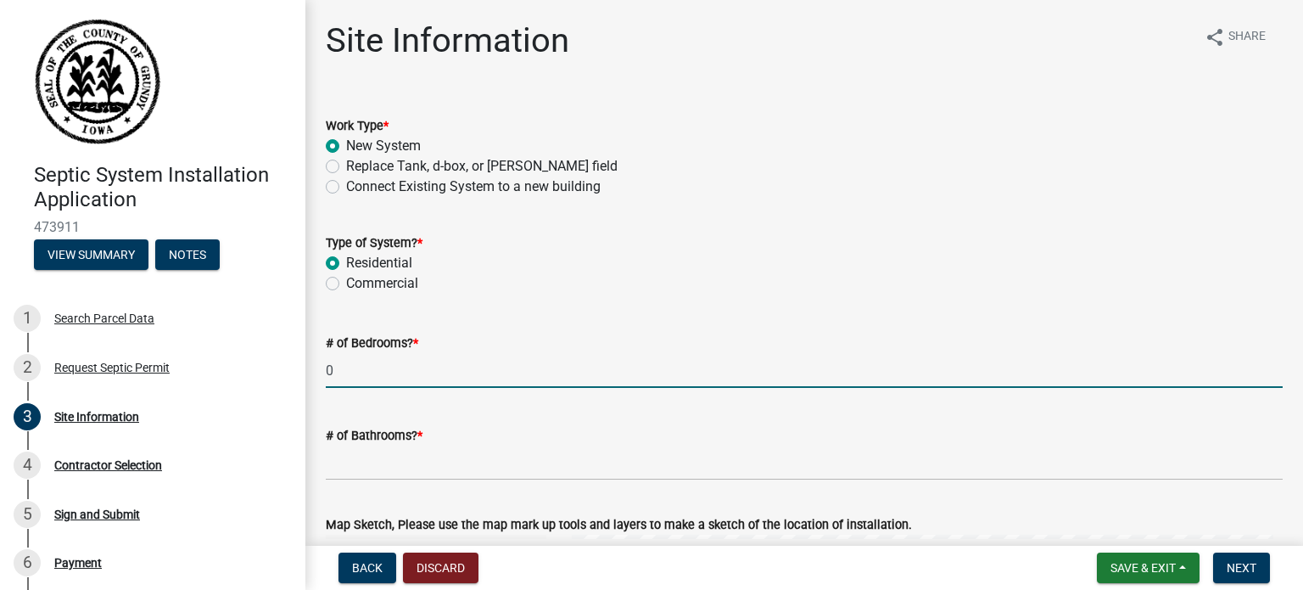
type input "0"
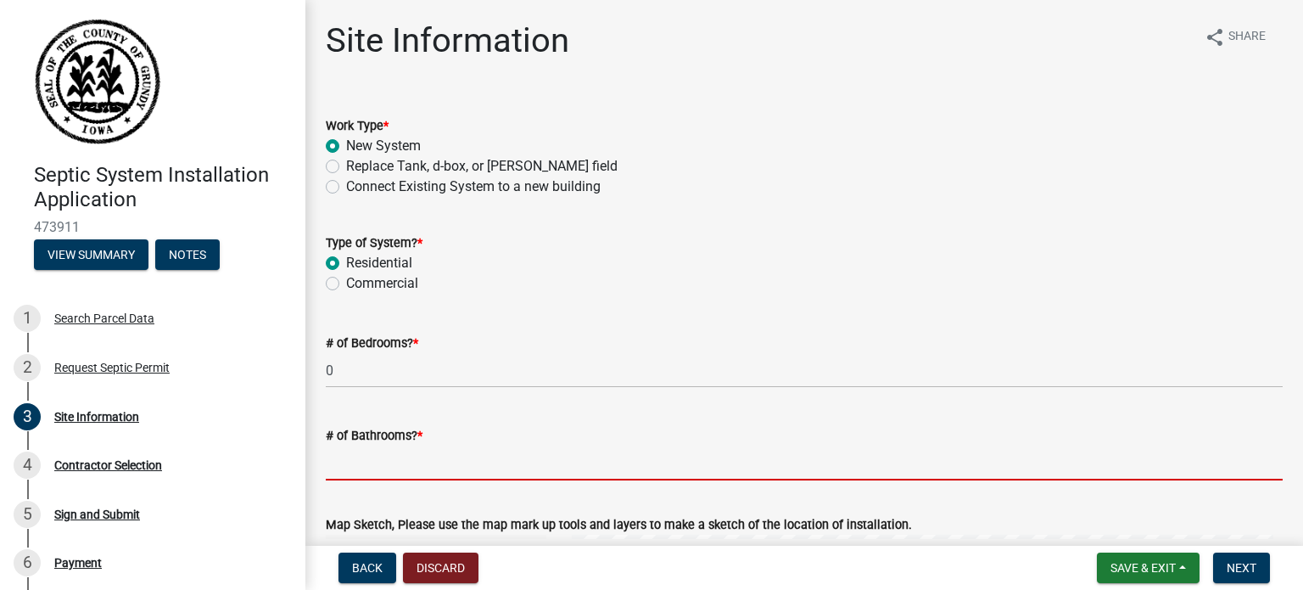
click at [349, 470] on input "# of Bathrooms? *" at bounding box center [804, 462] width 957 height 35
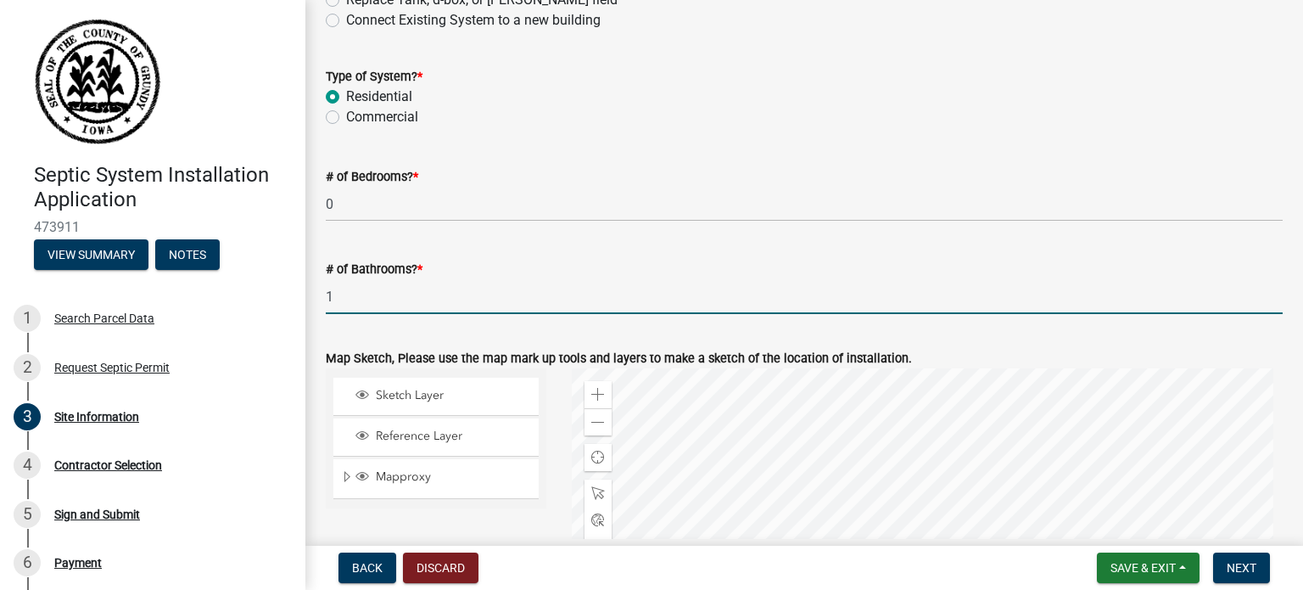
scroll to position [170, 0]
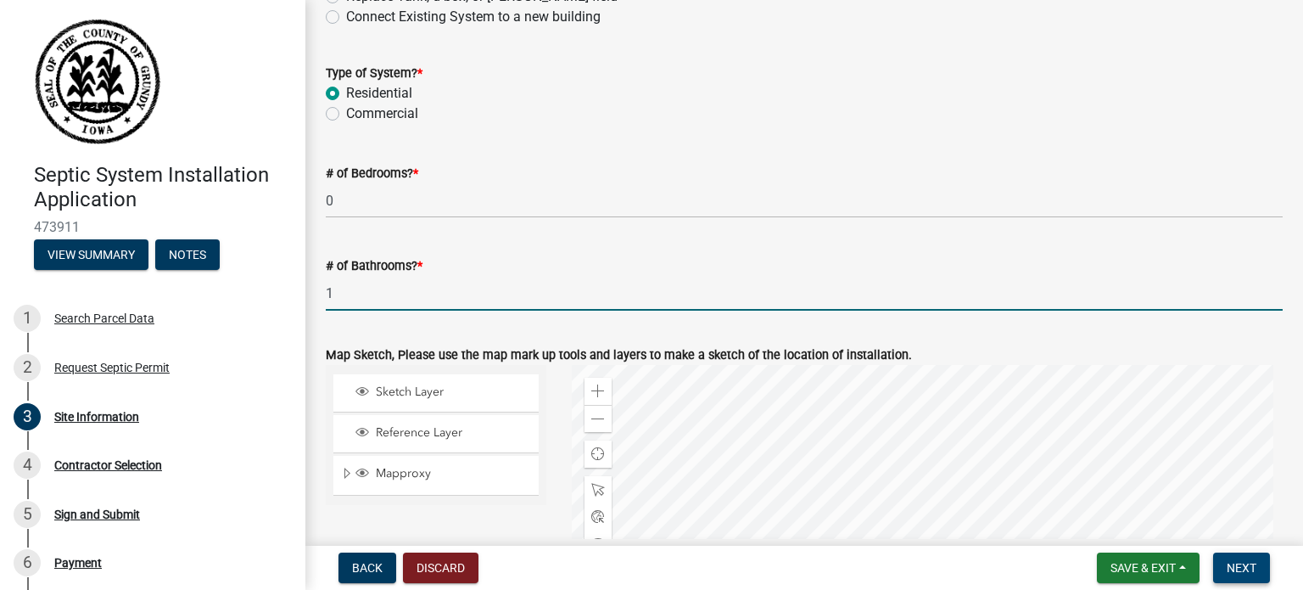
type input "1"
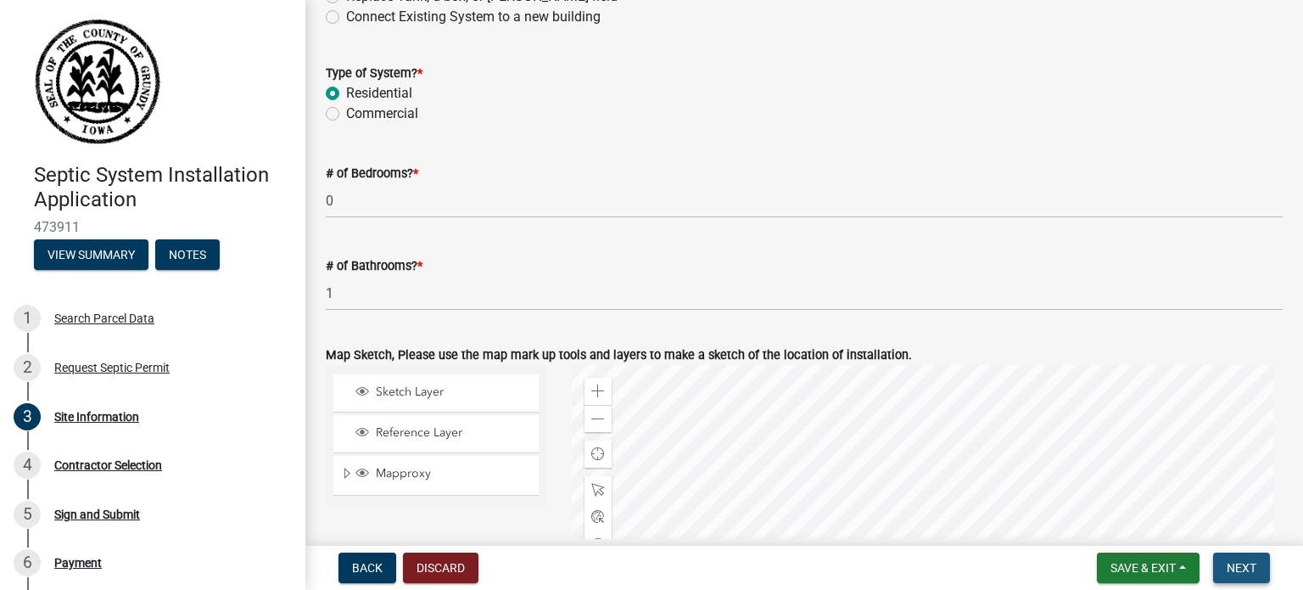
click at [1251, 562] on span "Next" at bounding box center [1242, 568] width 30 height 14
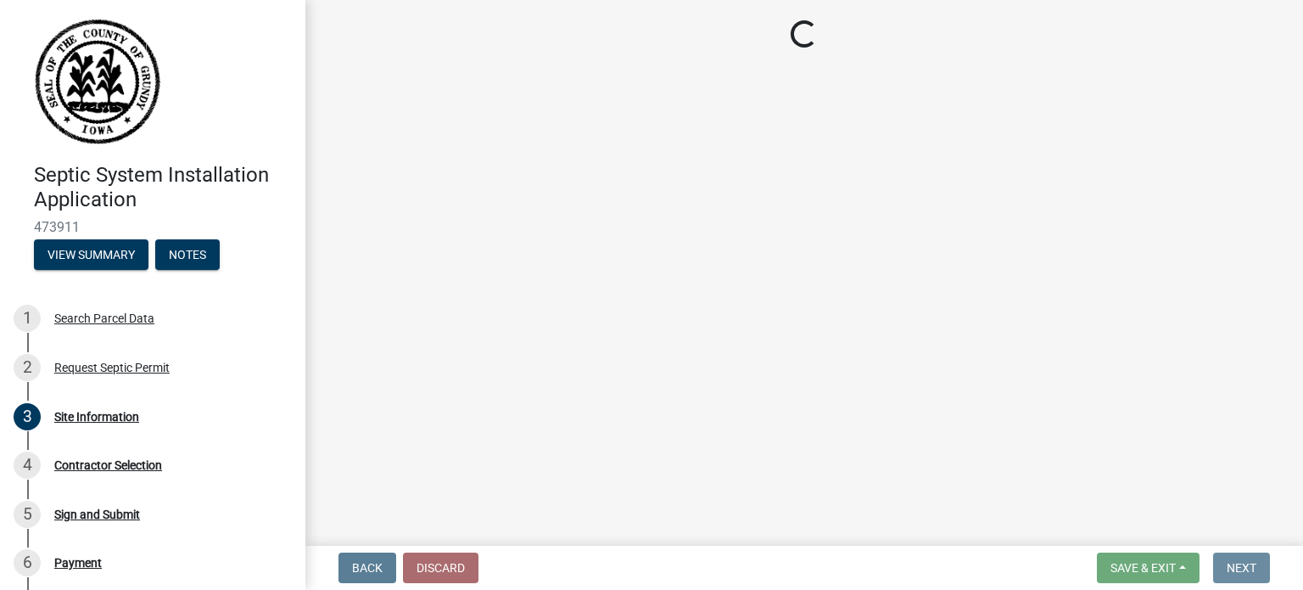
scroll to position [0, 0]
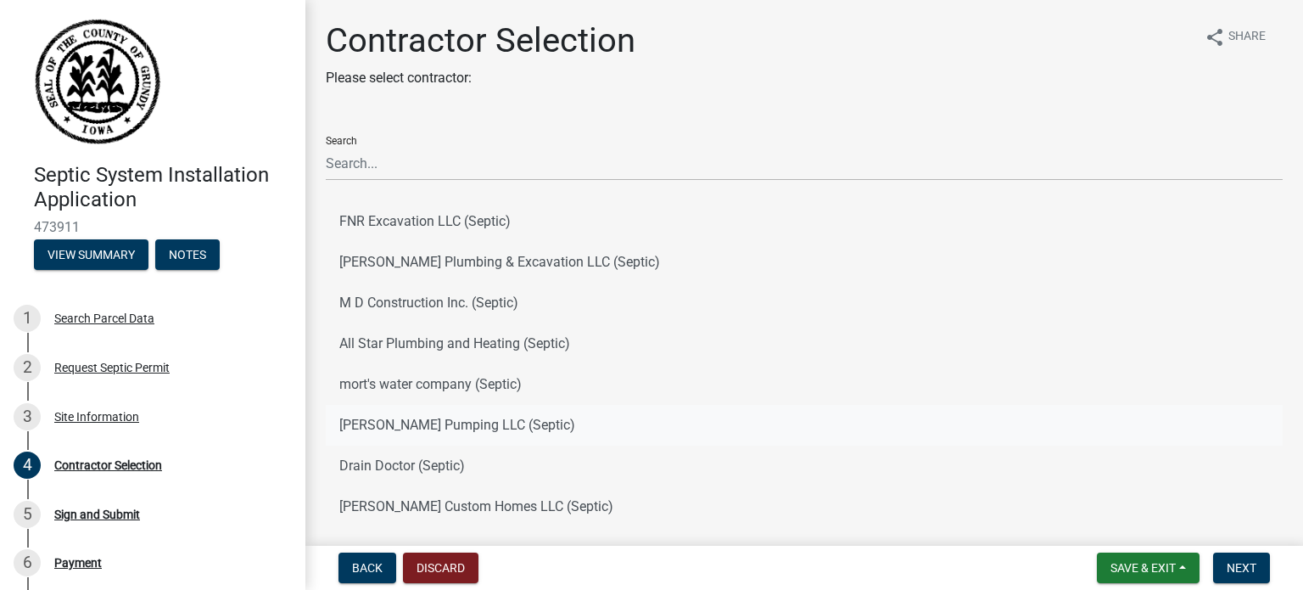
click at [433, 423] on button "[PERSON_NAME] Pumping LLC (Septic)" at bounding box center [804, 425] width 957 height 41
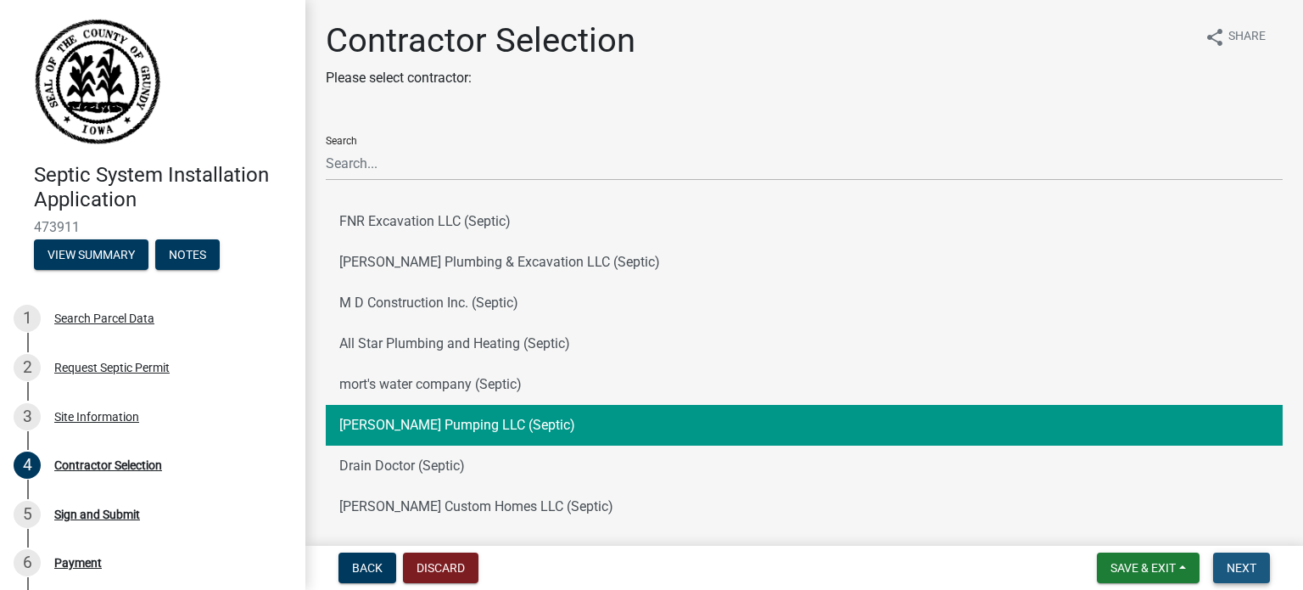
click at [1247, 568] on span "Next" at bounding box center [1242, 568] width 30 height 14
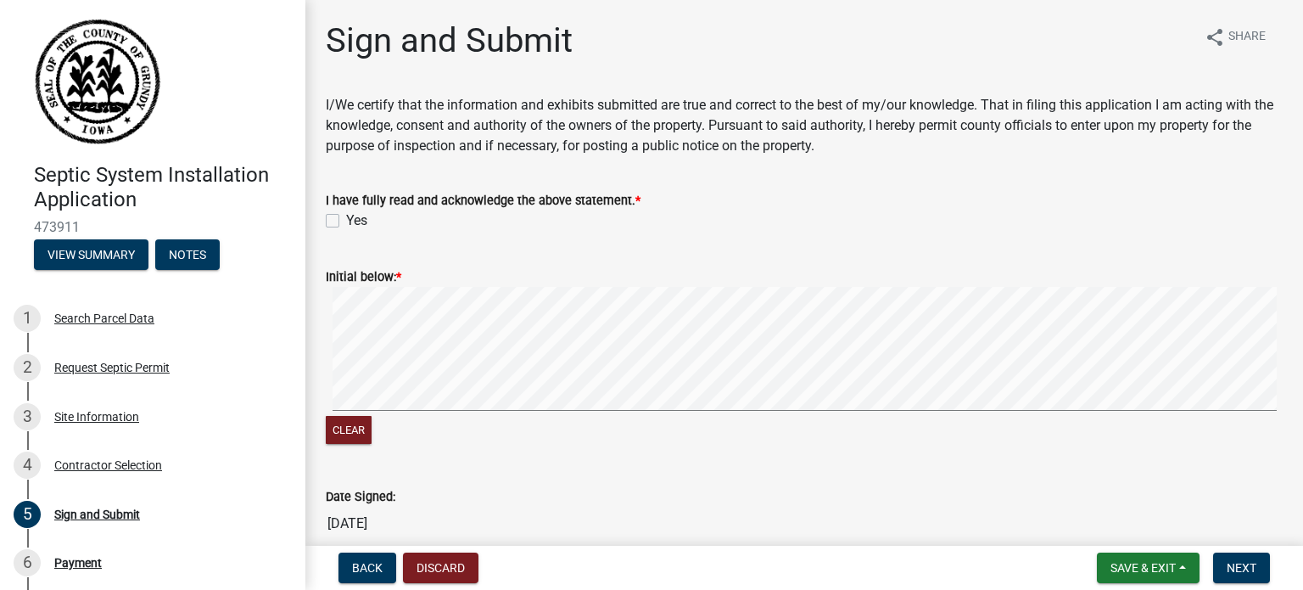
click at [346, 225] on label "Yes" at bounding box center [356, 220] width 21 height 20
click at [346, 221] on input "Yes" at bounding box center [351, 215] width 11 height 11
checkbox input "true"
click at [1241, 568] on span "Next" at bounding box center [1242, 568] width 30 height 14
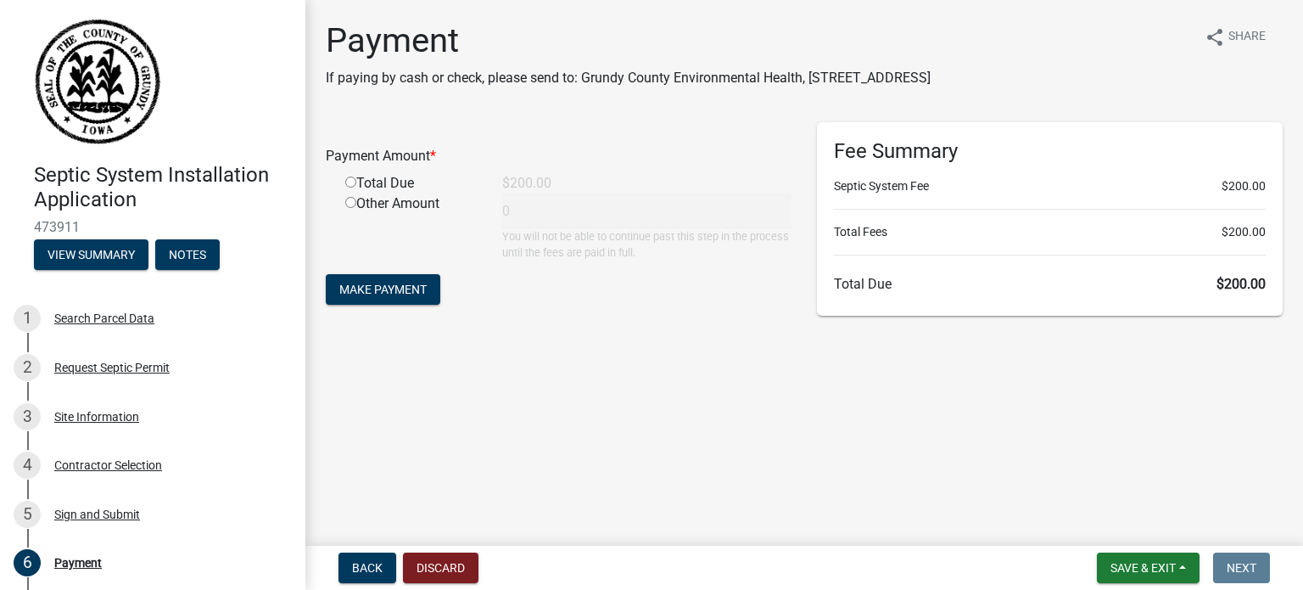
click at [356, 189] on div "Total Due" at bounding box center [411, 183] width 157 height 20
click at [352, 187] on input "radio" at bounding box center [350, 181] width 11 height 11
radio input "true"
type input "200"
click at [394, 277] on button "Make Payment" at bounding box center [383, 289] width 115 height 31
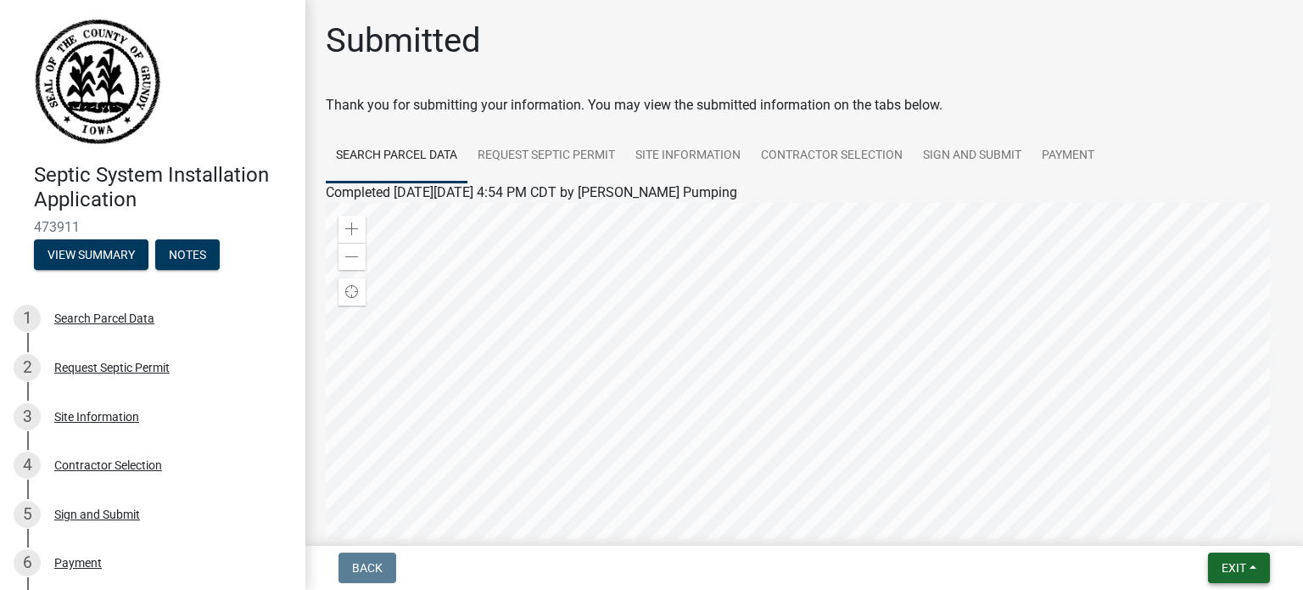
drag, startPoint x: 1232, startPoint y: 562, endPoint x: 1231, endPoint y: 553, distance: 9.4
click at [1232, 557] on button "Exit" at bounding box center [1239, 567] width 62 height 31
click at [1198, 515] on button "Save & Exit" at bounding box center [1203, 523] width 136 height 41
